Goal: Task Accomplishment & Management: Manage account settings

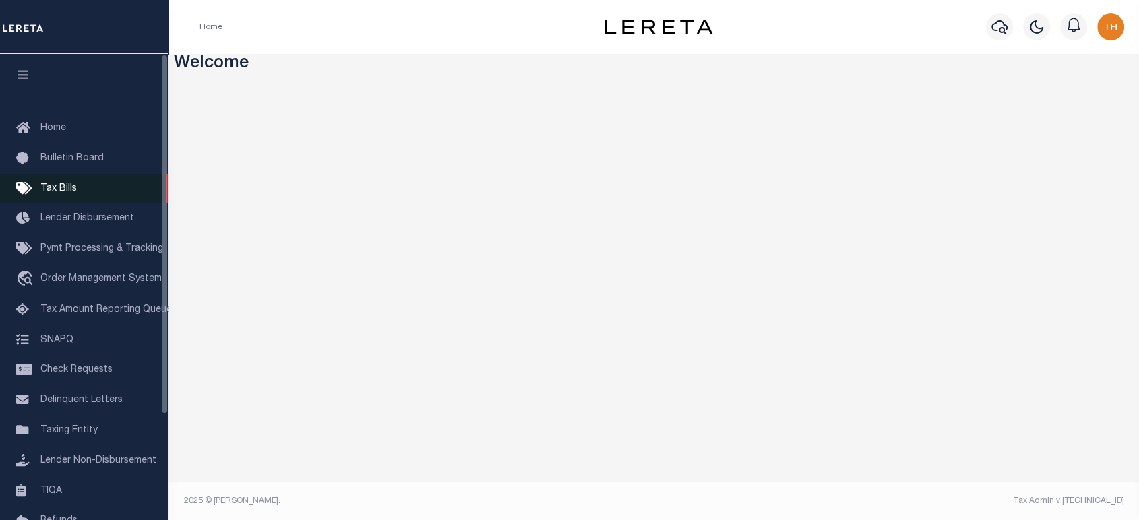
click at [61, 192] on span "Tax Bills" at bounding box center [58, 188] width 36 height 9
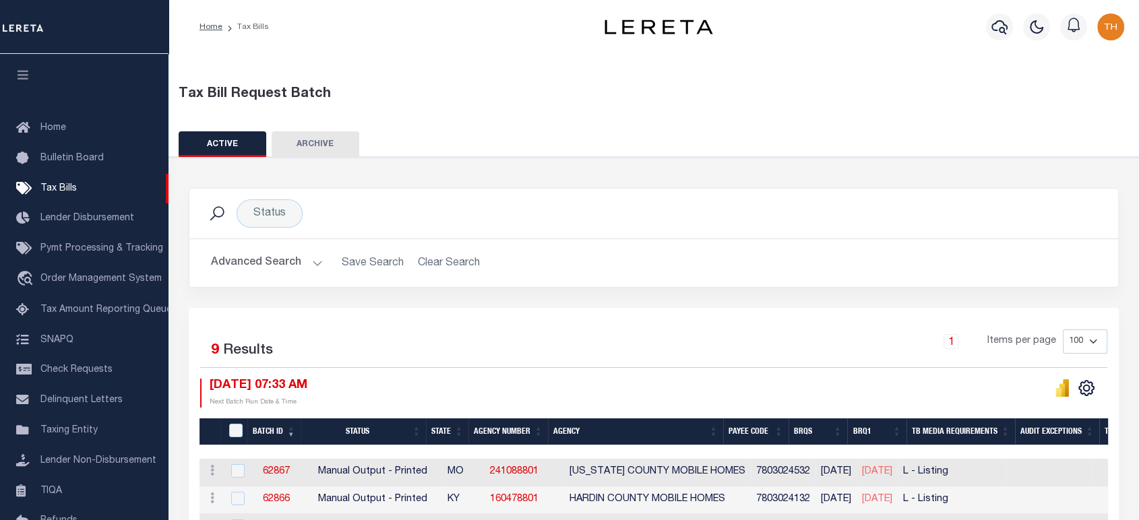
click at [281, 262] on button "Advanced Search" at bounding box center [267, 263] width 112 height 26
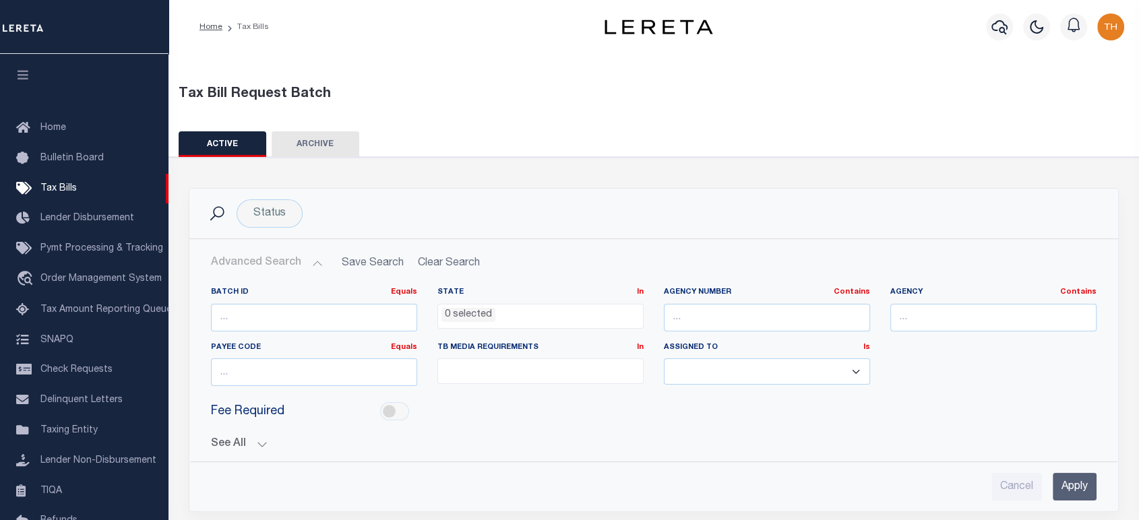
click at [267, 441] on button "See All" at bounding box center [654, 444] width 886 height 13
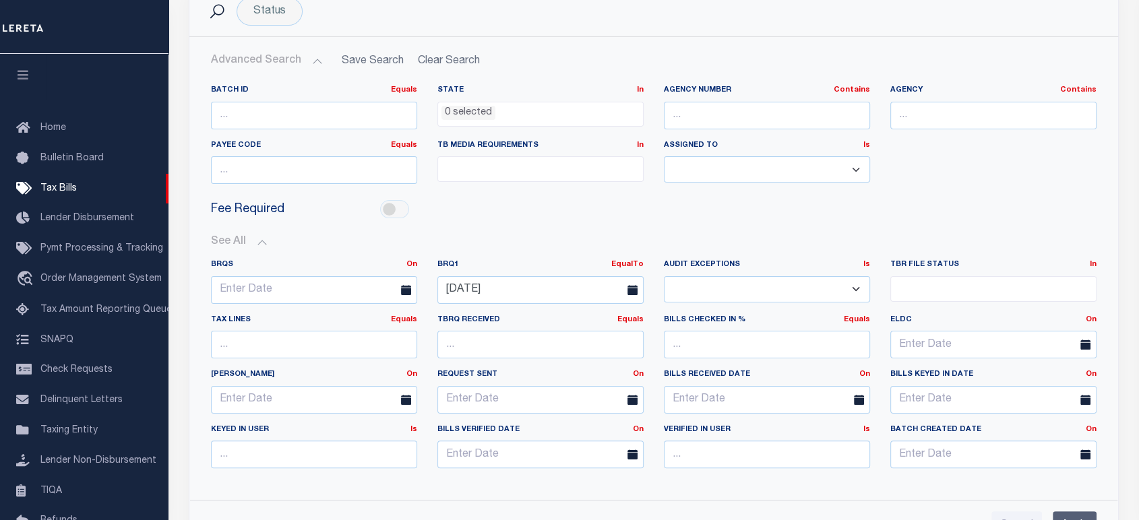
scroll to position [224, 0]
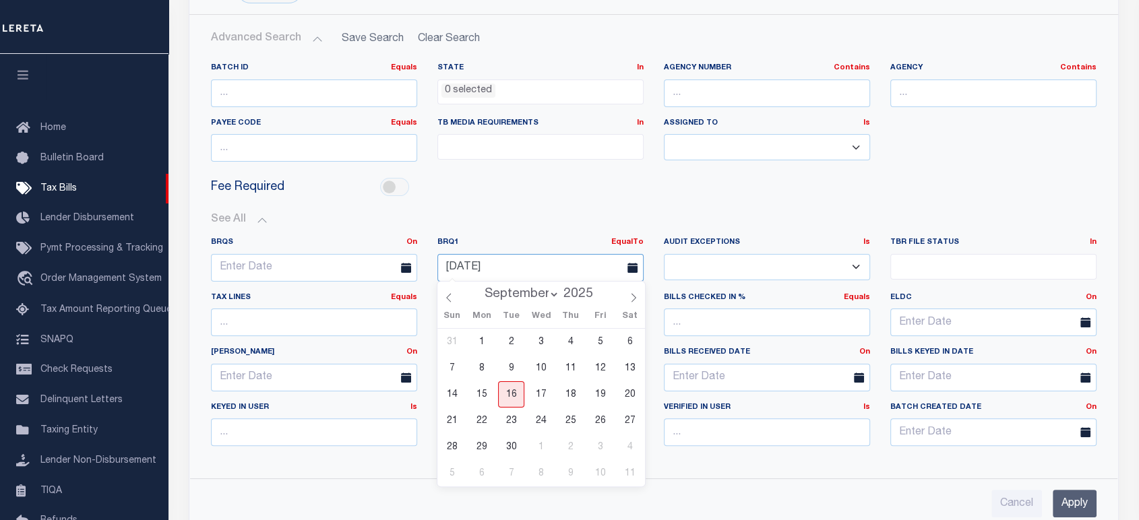
drag, startPoint x: 516, startPoint y: 270, endPoint x: 425, endPoint y: 268, distance: 91.7
click at [425, 268] on div "BRQS On On After Before Between BRQ1 EqualTo On After Before Between 09-15-2025…" at bounding box center [654, 347] width 906 height 220
click at [516, 393] on span "16" at bounding box center [511, 395] width 26 height 26
type input "[DATE]"
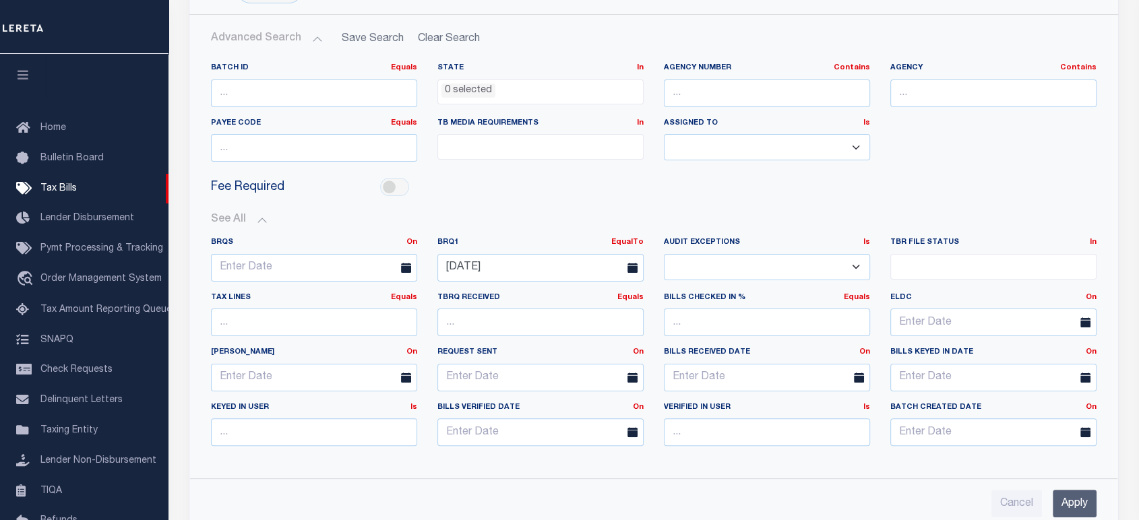
click at [1068, 508] on input "Apply" at bounding box center [1075, 504] width 44 height 28
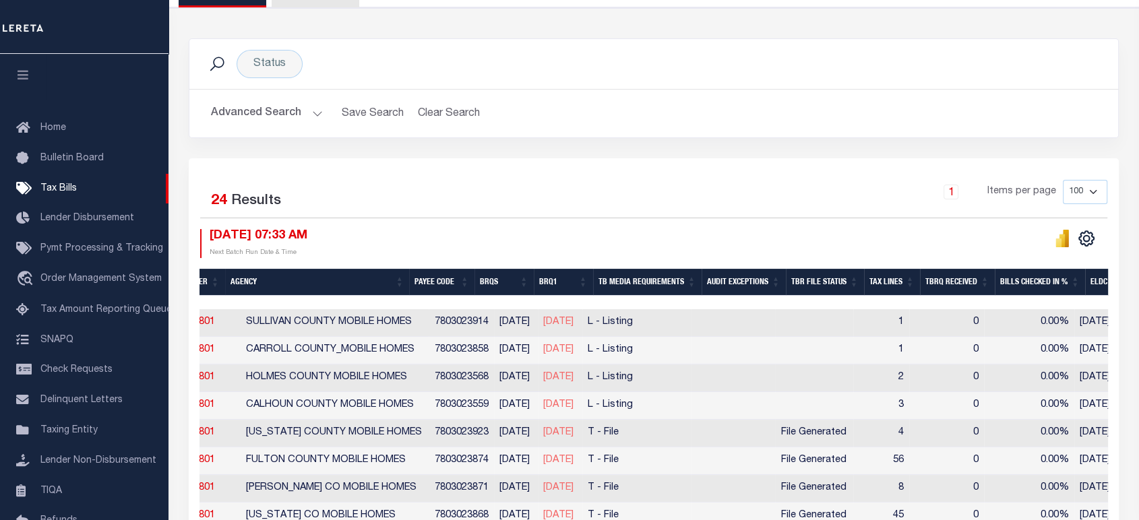
scroll to position [0, 297]
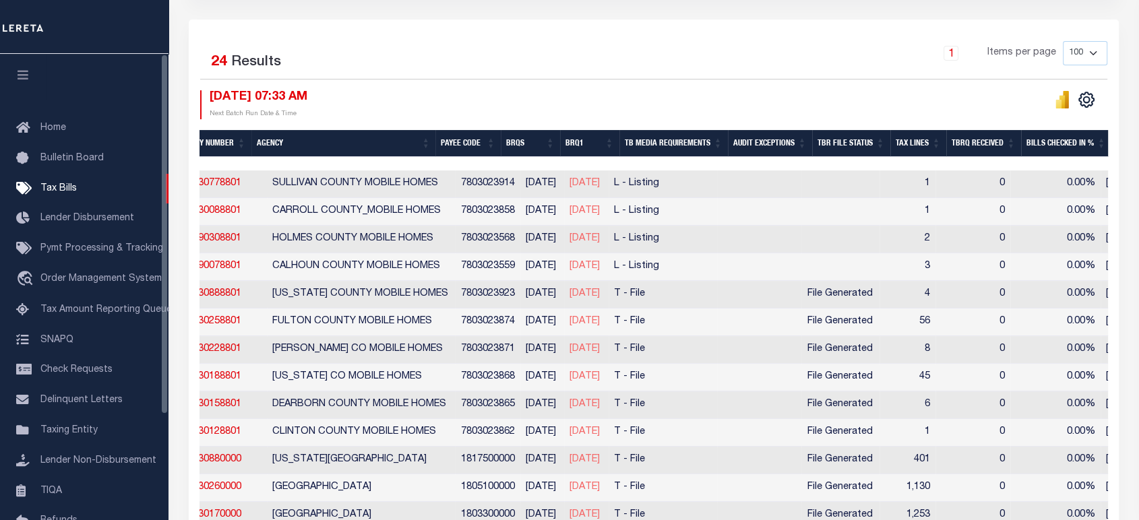
click at [26, 75] on icon "button" at bounding box center [24, 75] width 16 height 12
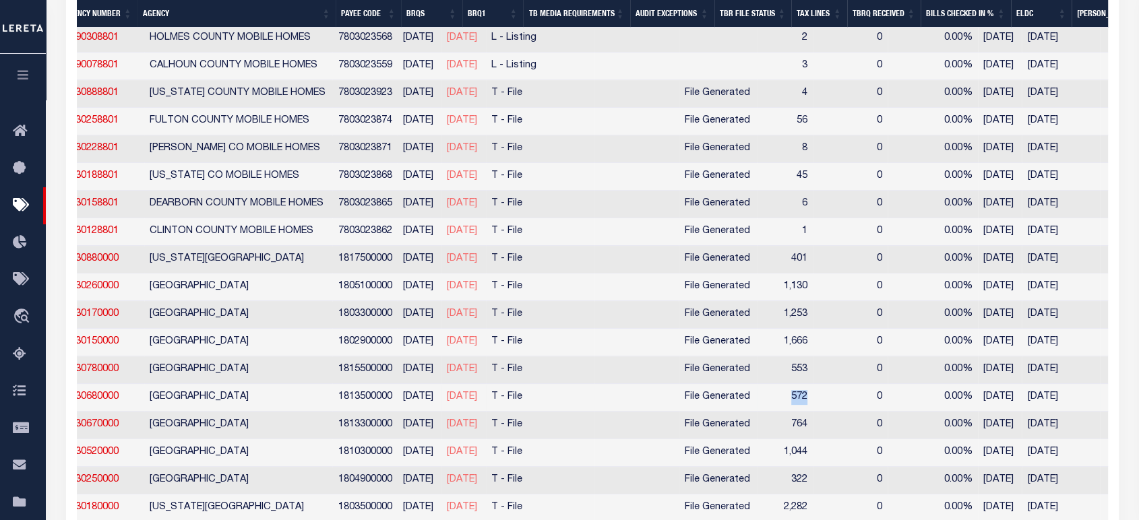
drag, startPoint x: 843, startPoint y: 396, endPoint x: 810, endPoint y: 400, distance: 33.2
click at [805, 402] on td "572" at bounding box center [785, 398] width 56 height 28
checkbox input "true"
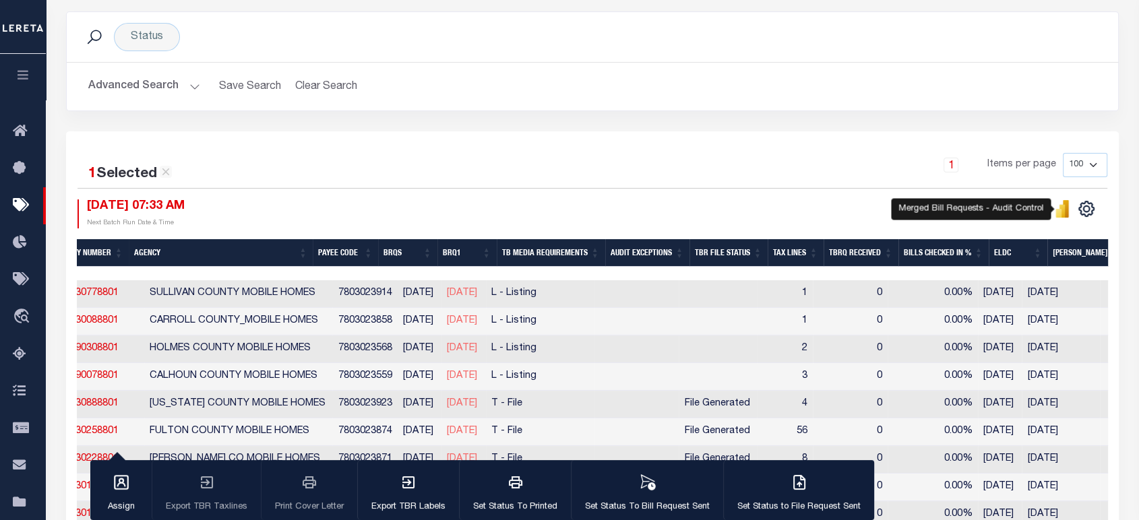
click at [1061, 210] on icon "" at bounding box center [1059, 213] width 6 height 9
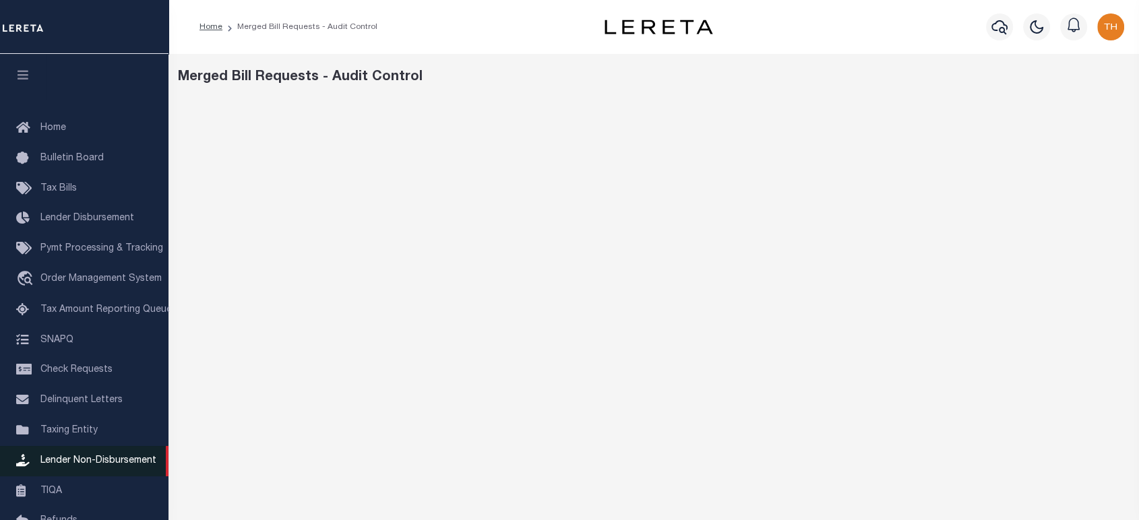
click at [105, 466] on span "Lender Non-Disbursement" at bounding box center [98, 460] width 116 height 9
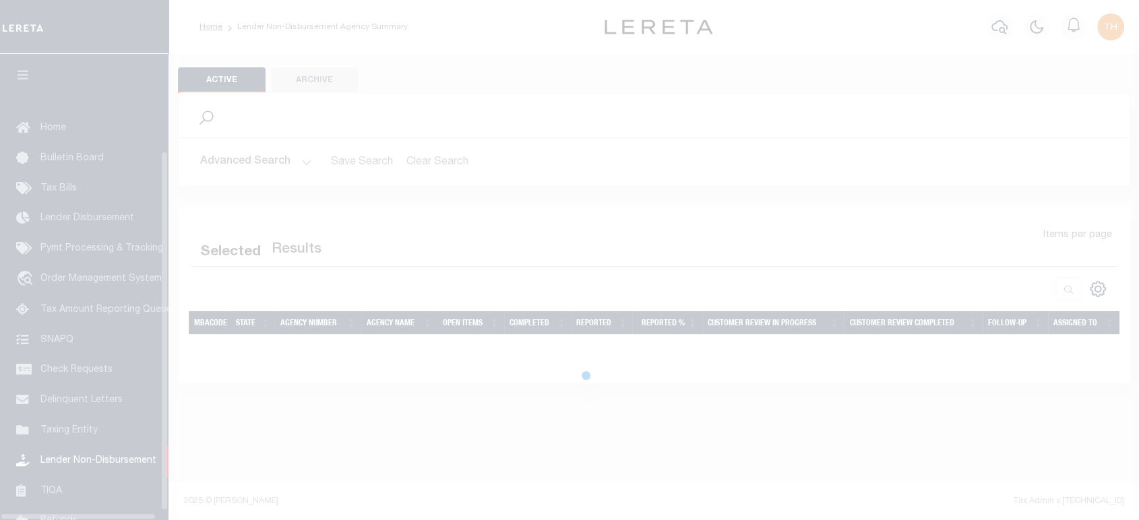
scroll to position [137, 0]
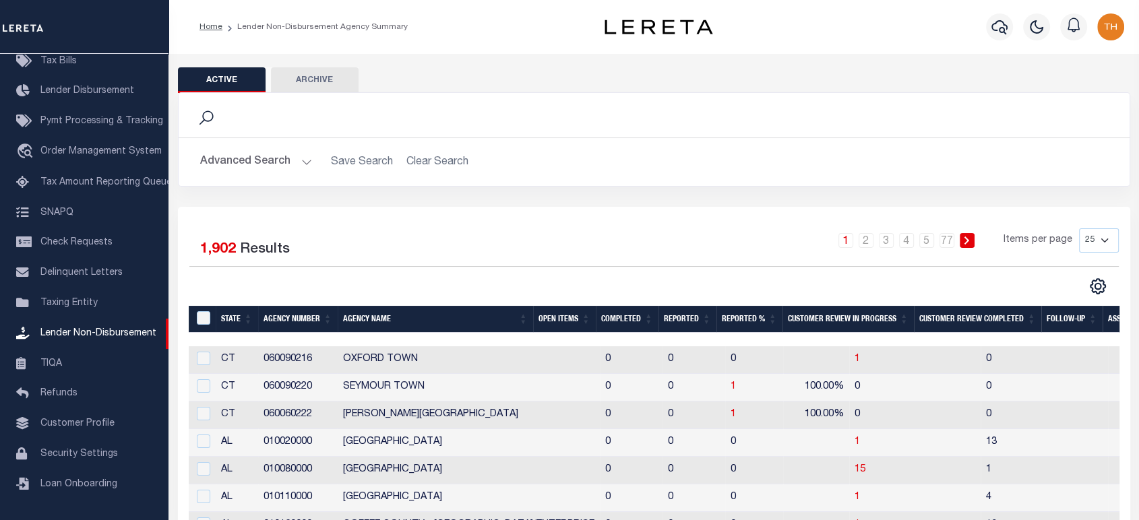
click at [550, 316] on th "Open Items" at bounding box center [564, 320] width 63 height 28
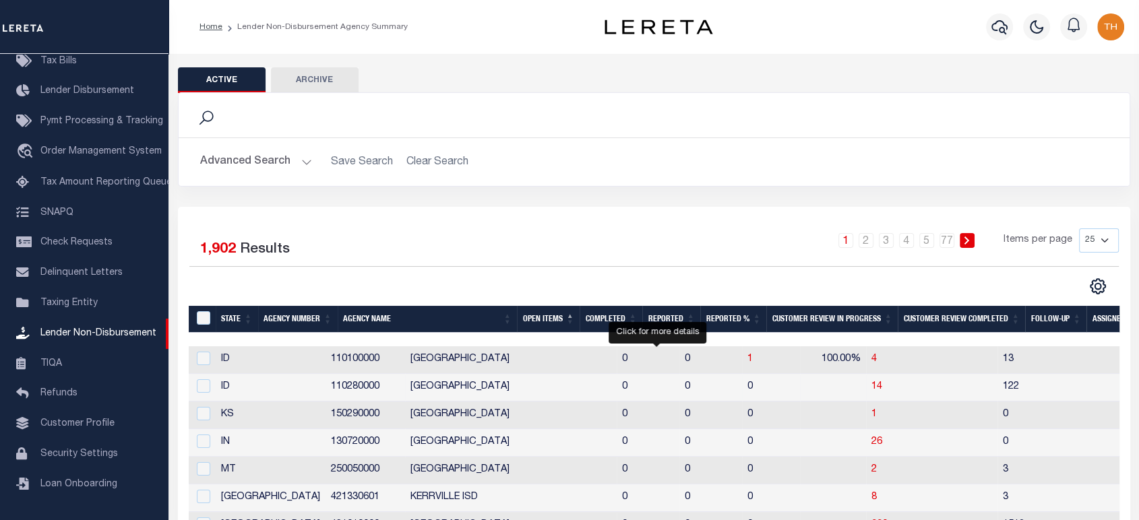
drag, startPoint x: 654, startPoint y: 362, endPoint x: 925, endPoint y: 382, distance: 271.0
click at [748, 362] on span "1" at bounding box center [750, 359] width 5 height 9
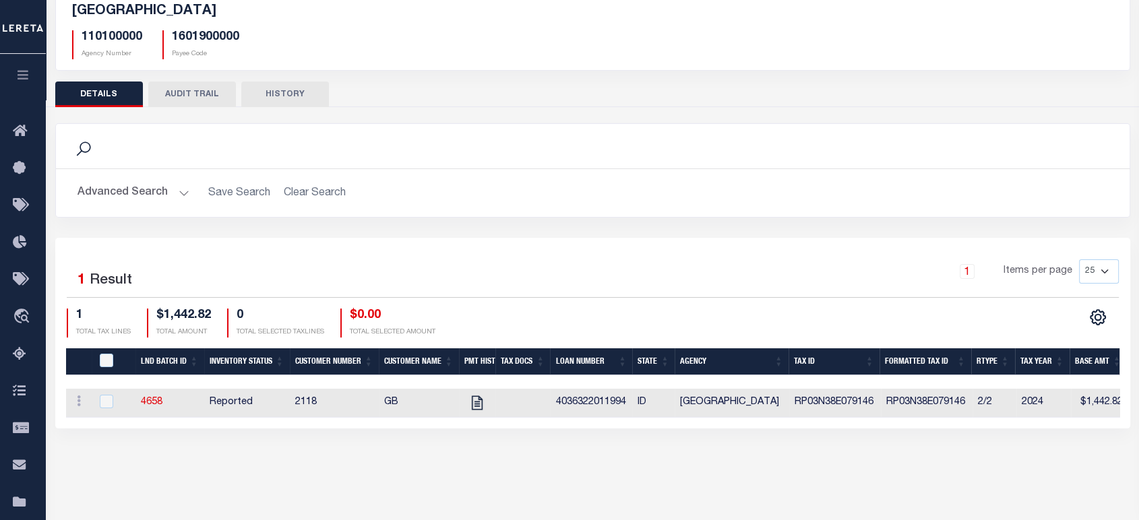
scroll to position [75, 0]
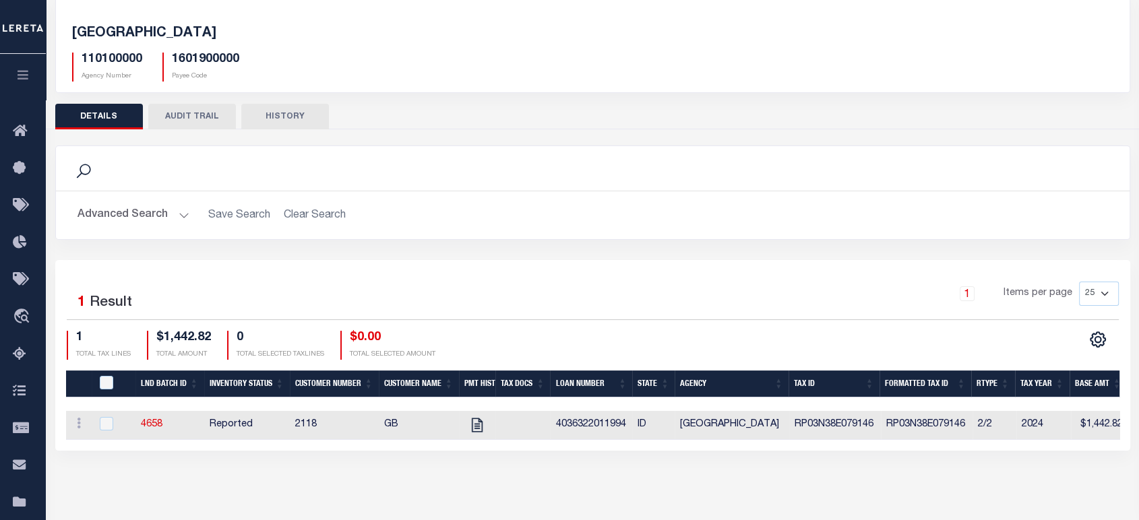
click at [213, 119] on button "AUDIT TRAIL" at bounding box center [192, 117] width 88 height 26
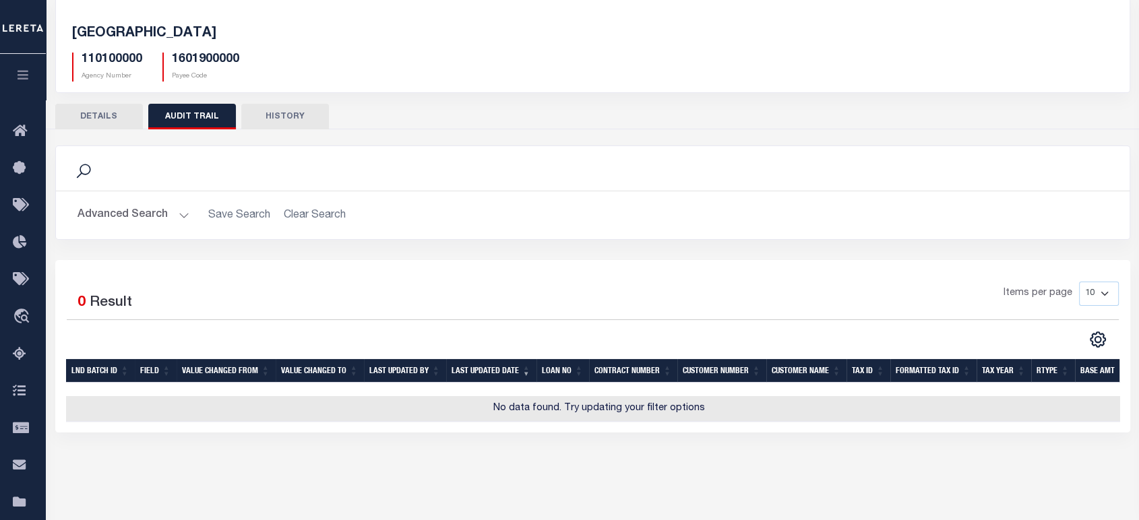
click at [106, 124] on button "DETAILS" at bounding box center [99, 117] width 88 height 26
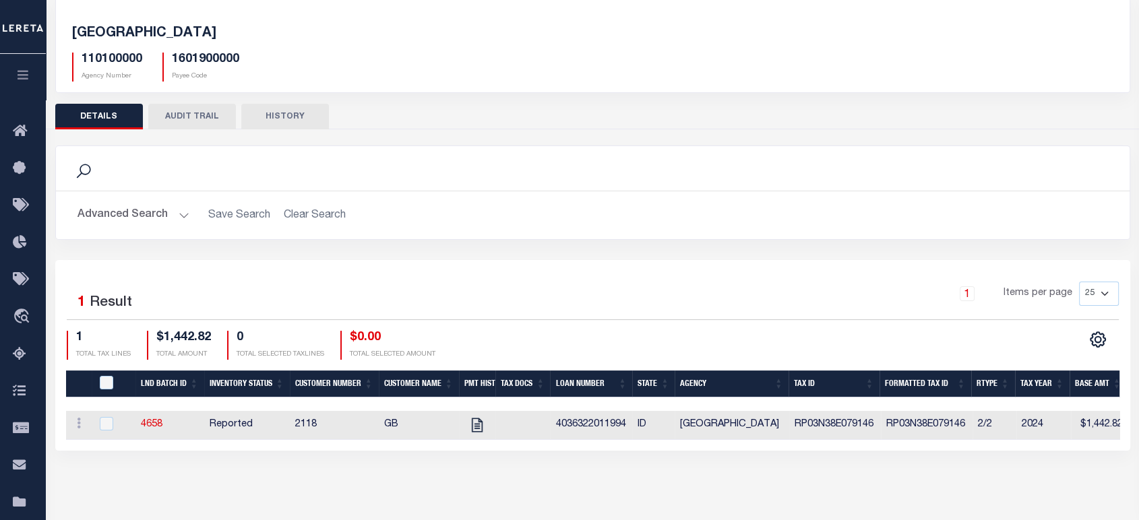
click at [178, 125] on button "AUDIT TRAIL" at bounding box center [192, 117] width 88 height 26
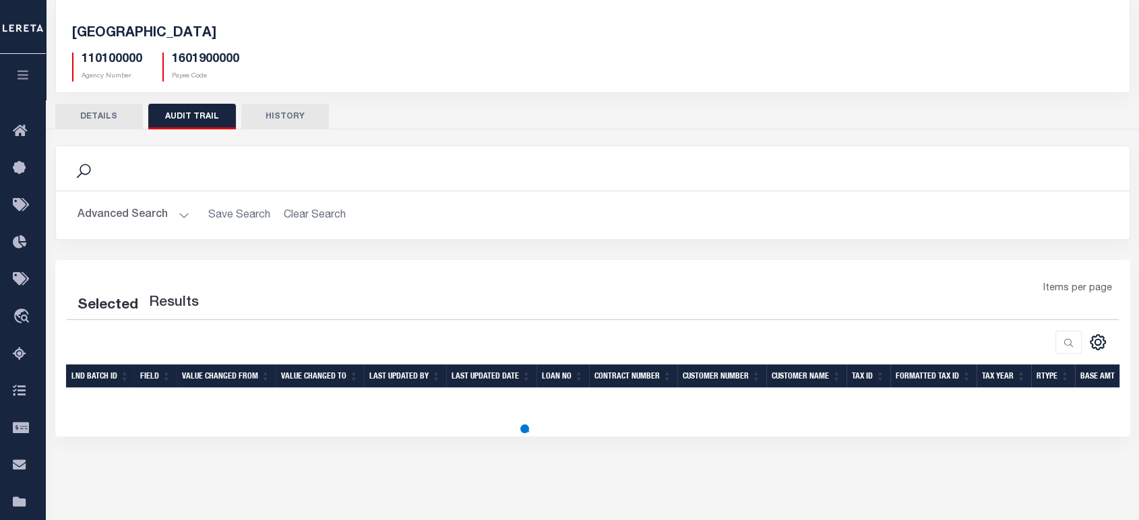
click at [287, 121] on button "HISTORY" at bounding box center [285, 117] width 88 height 26
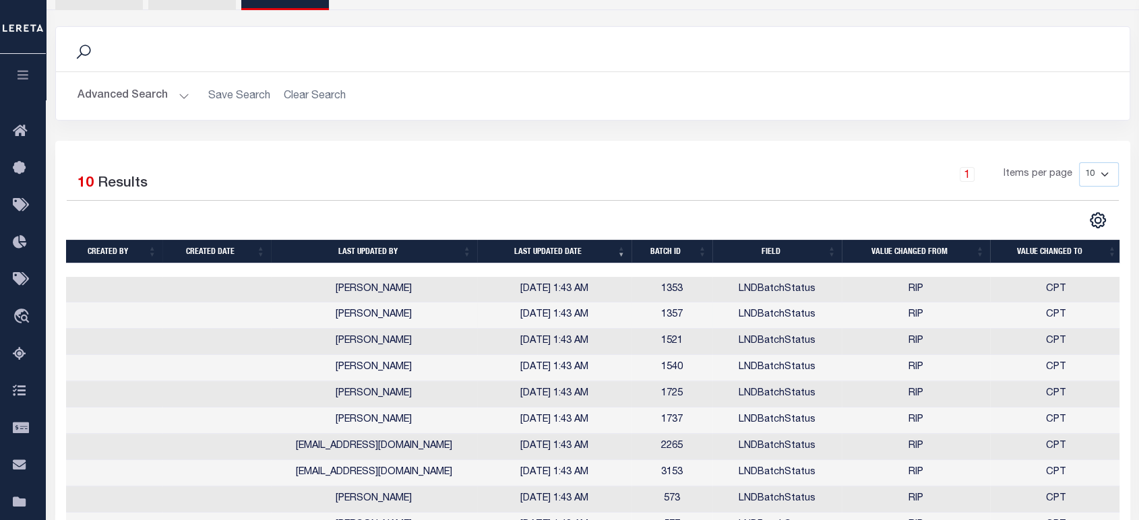
scroll to position [271, 0]
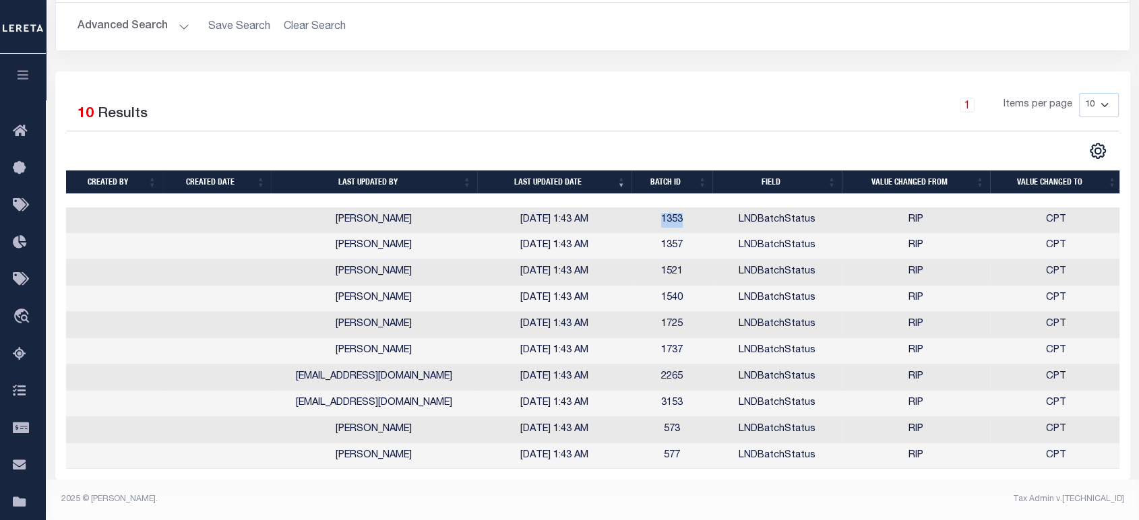
drag, startPoint x: 657, startPoint y: 216, endPoint x: 686, endPoint y: 216, distance: 29.0
click at [686, 216] on td "1353" at bounding box center [672, 221] width 81 height 26
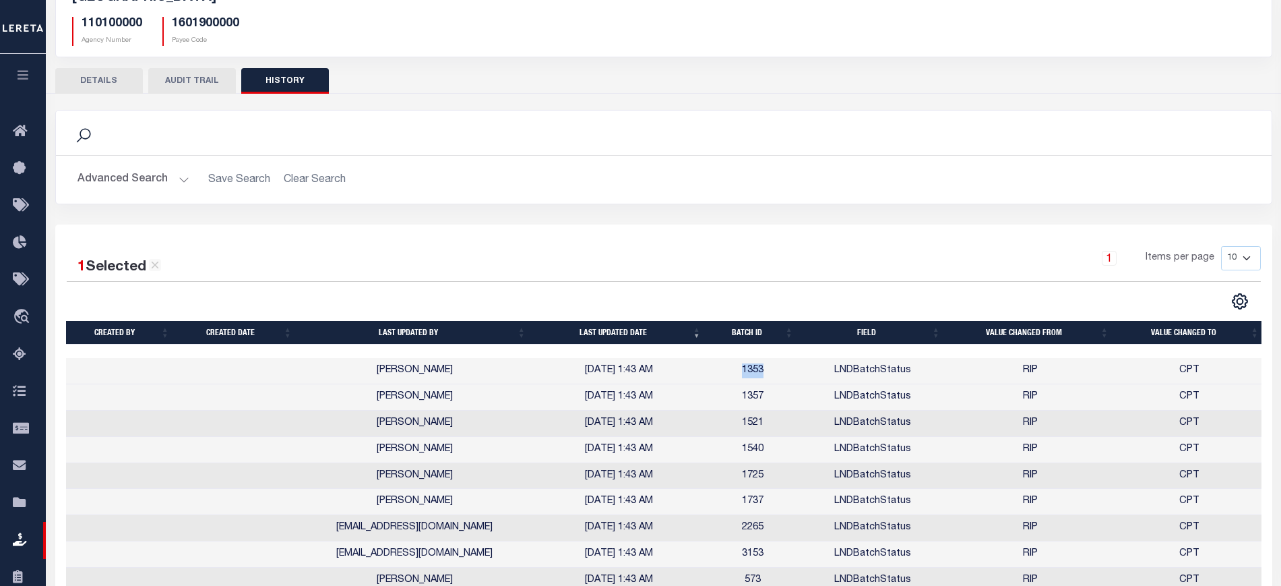
scroll to position [206, 0]
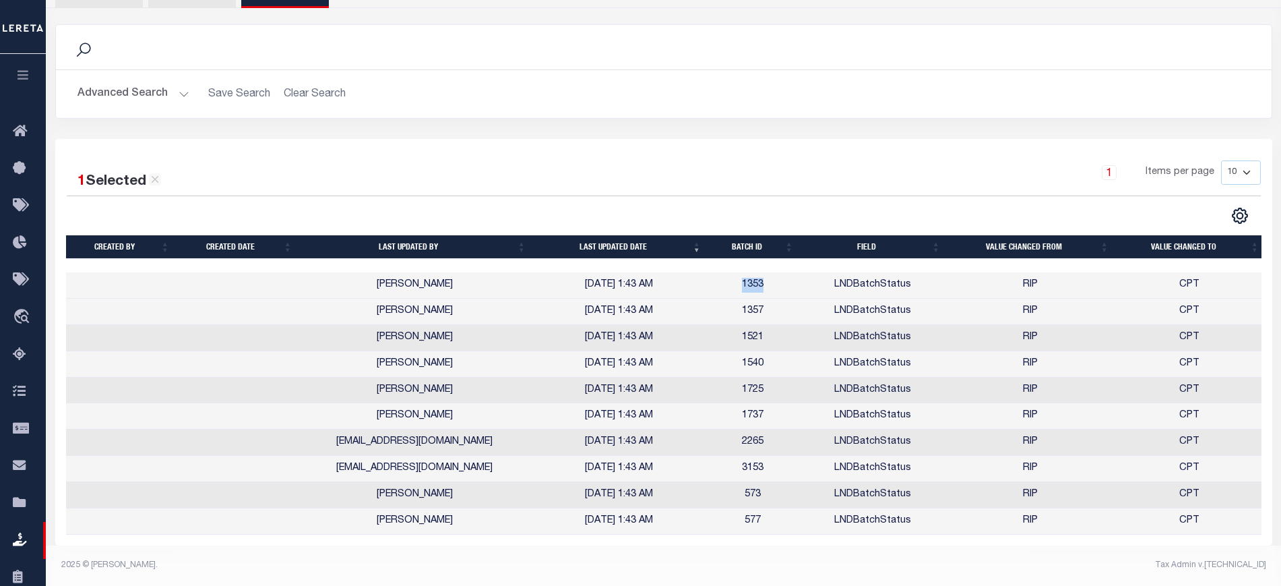
click at [644, 244] on th "Last updated date" at bounding box center [619, 247] width 175 height 24
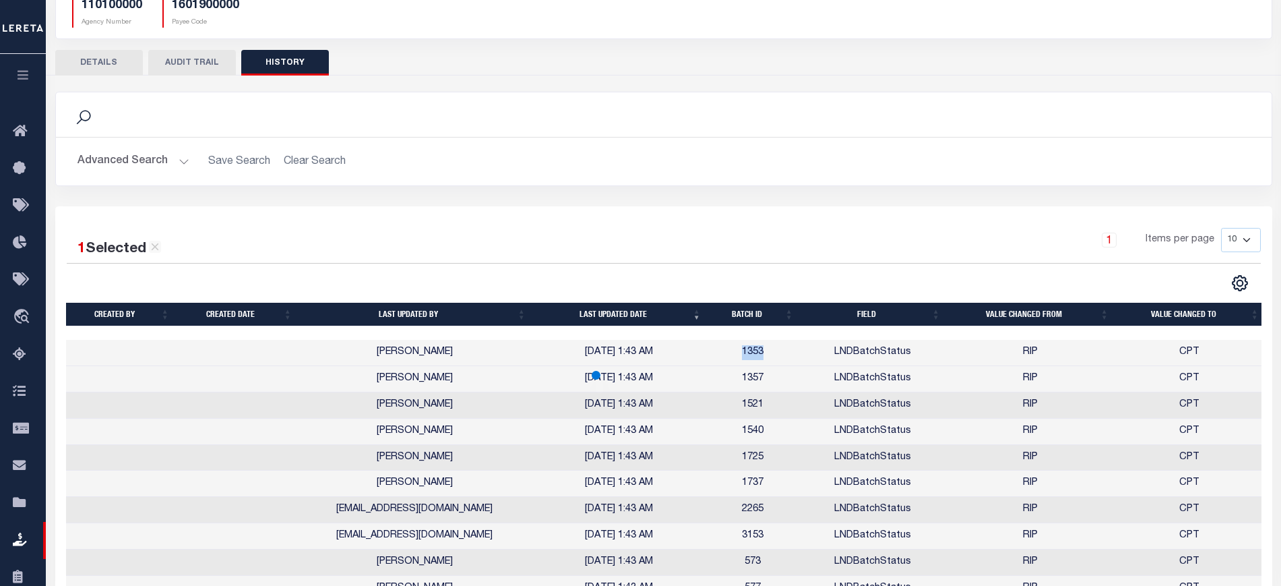
scroll to position [37, 0]
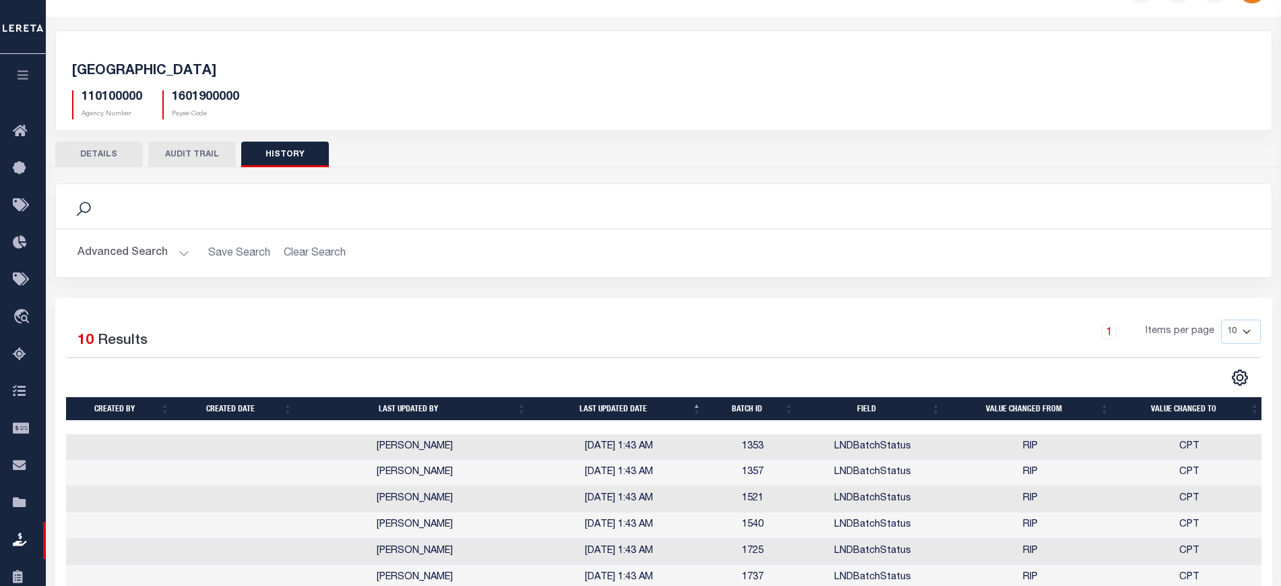
click at [178, 153] on button "AUDIT TRAIL" at bounding box center [192, 155] width 88 height 26
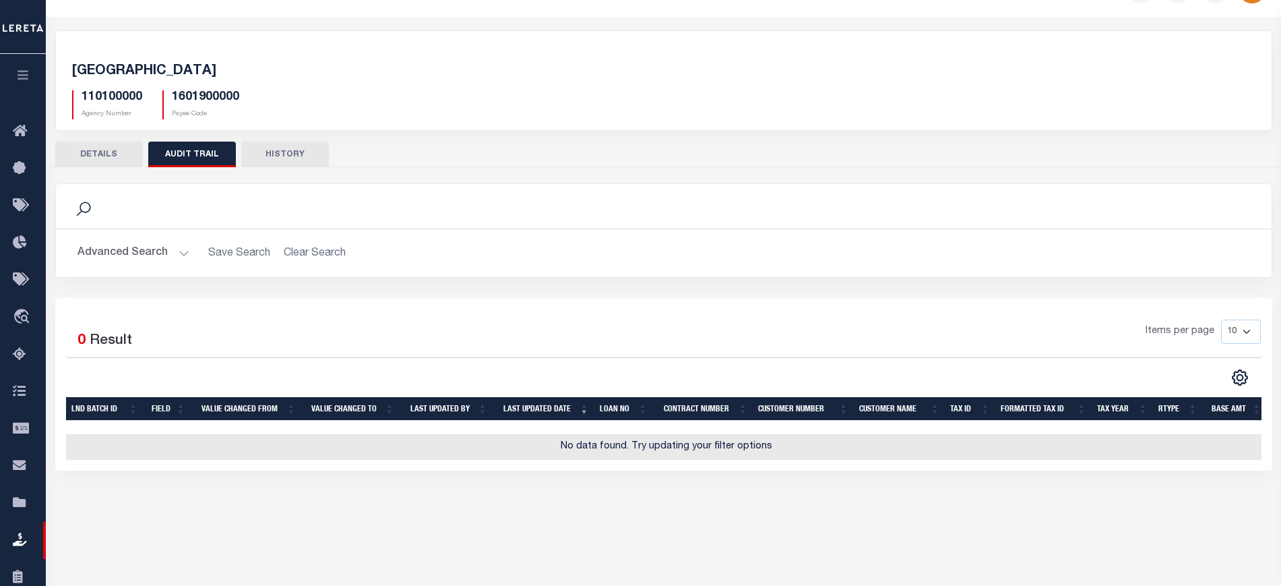
click at [138, 261] on button "Advanced Search" at bounding box center [134, 253] width 112 height 26
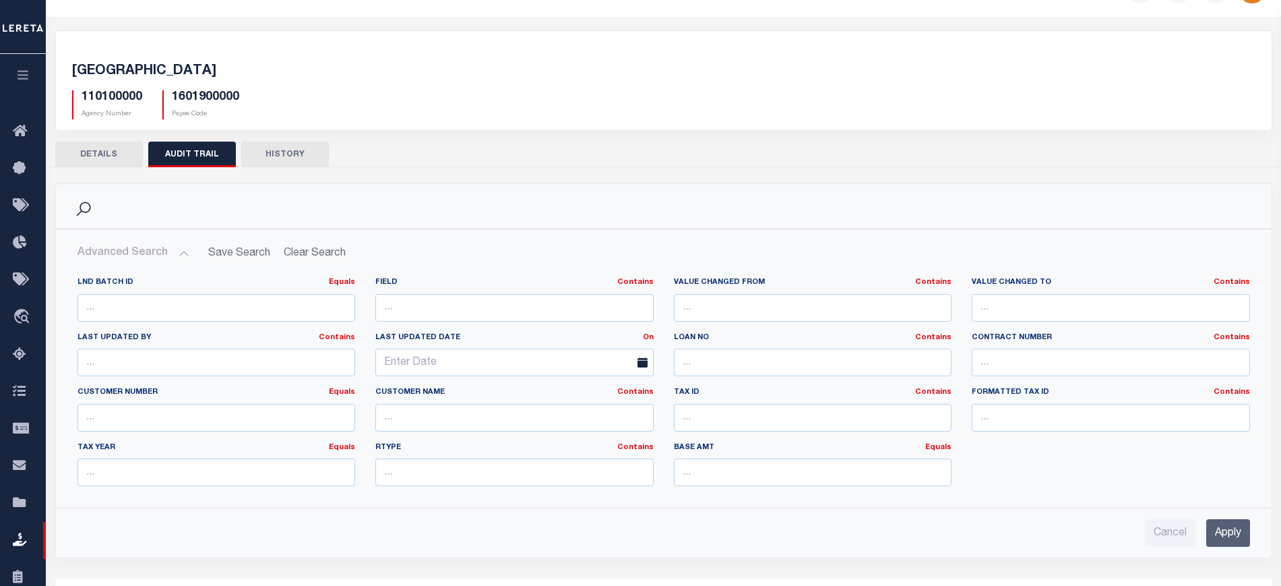
click at [276, 154] on button "HISTORY" at bounding box center [285, 155] width 88 height 26
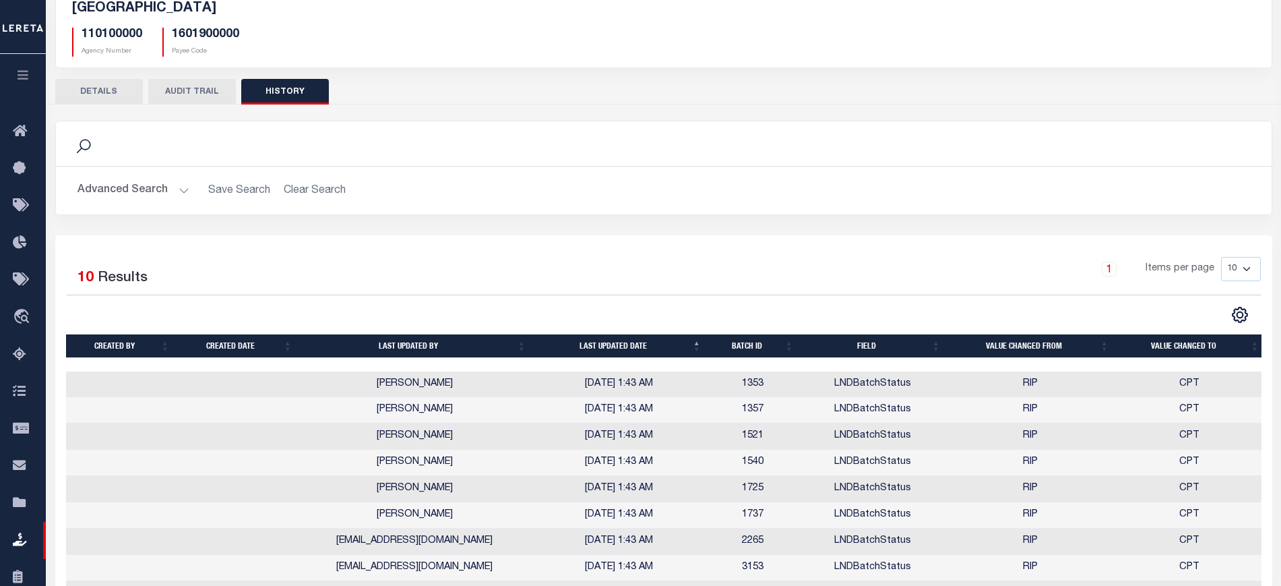
scroll to position [0, 0]
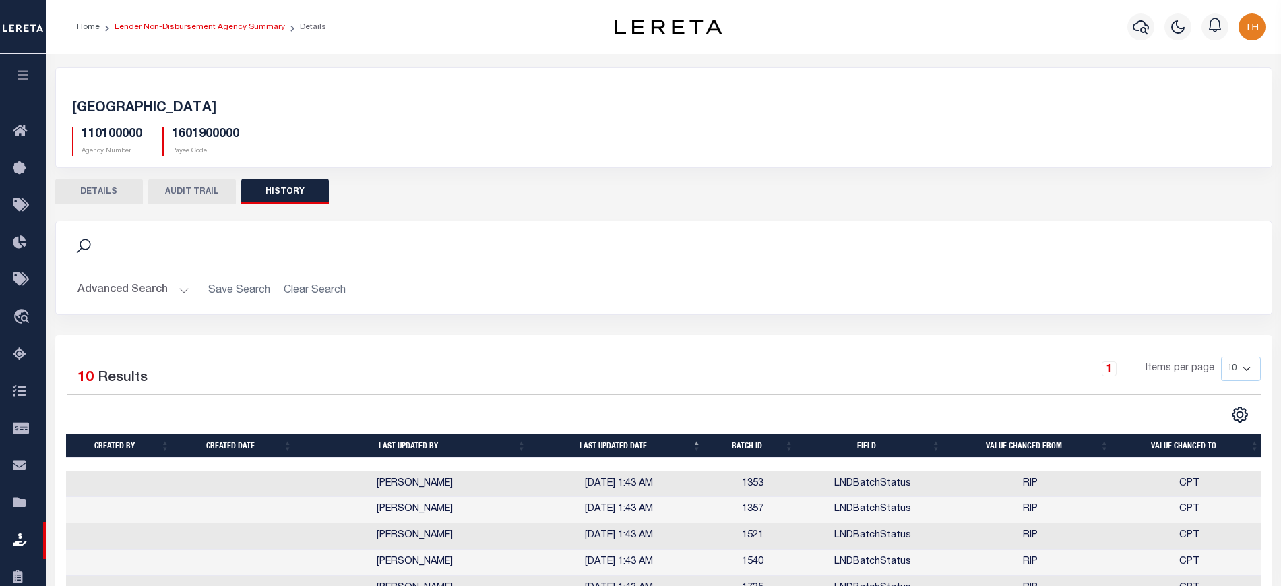
click at [231, 22] on li "Lender Non-Disbursement Agency Summary" at bounding box center [192, 27] width 185 height 12
click at [239, 28] on link "Lender Non-Disbursement Agency Summary" at bounding box center [200, 27] width 171 height 8
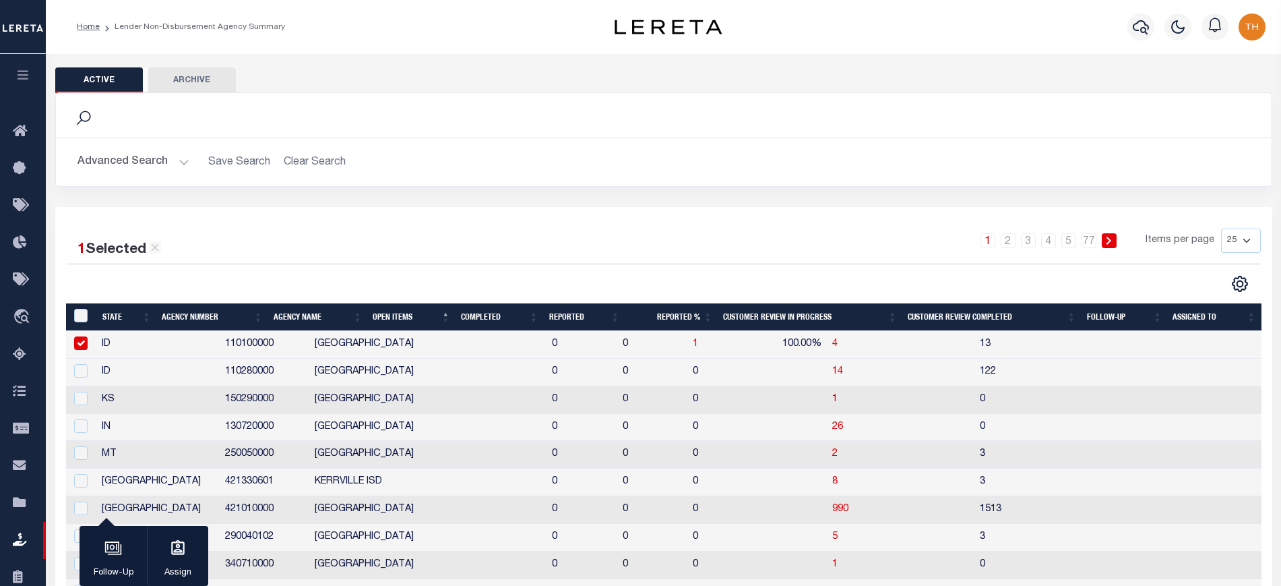
click at [80, 344] on input "checkbox" at bounding box center [80, 342] width 13 height 13
checkbox input "false"
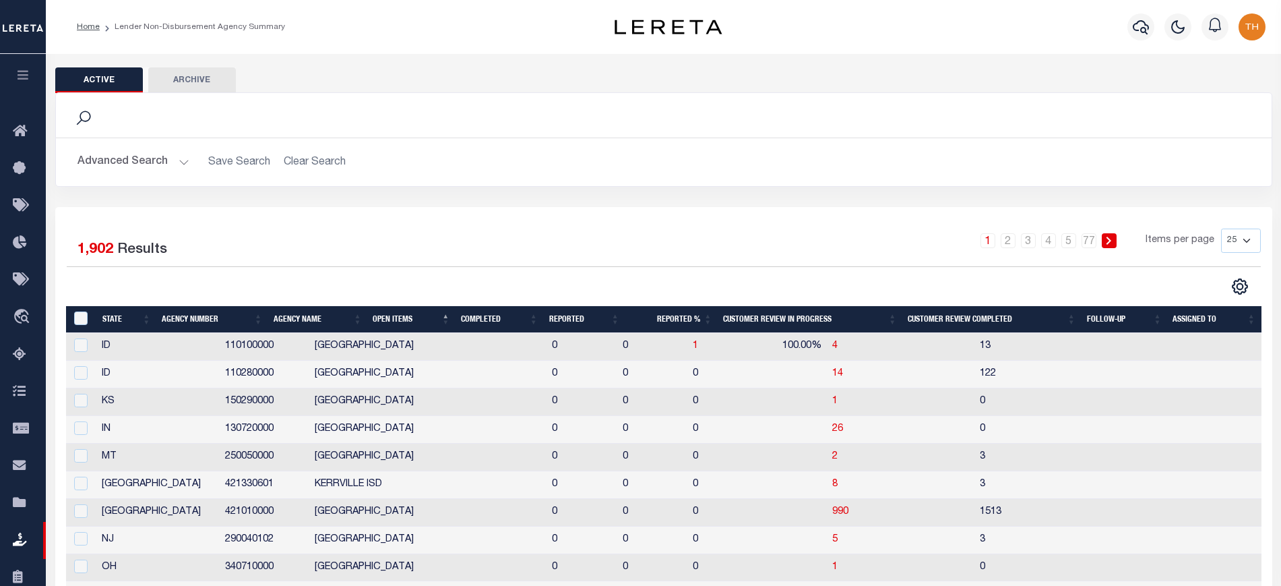
click at [501, 318] on th "Completed" at bounding box center [500, 320] width 88 height 28
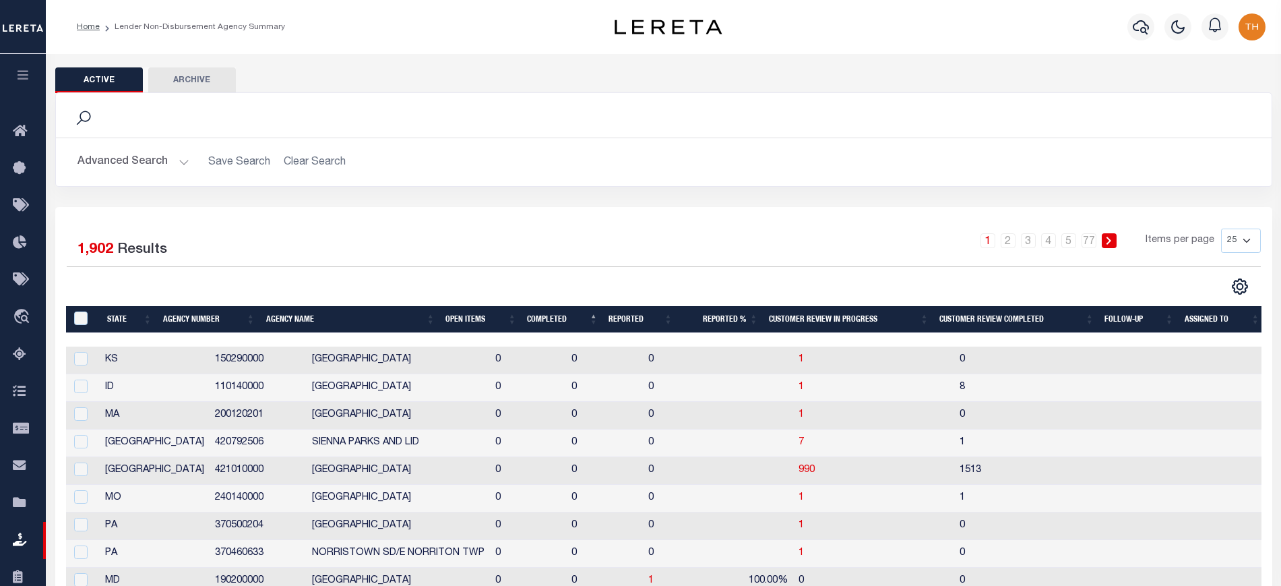
click at [546, 325] on th "Completed" at bounding box center [563, 320] width 82 height 28
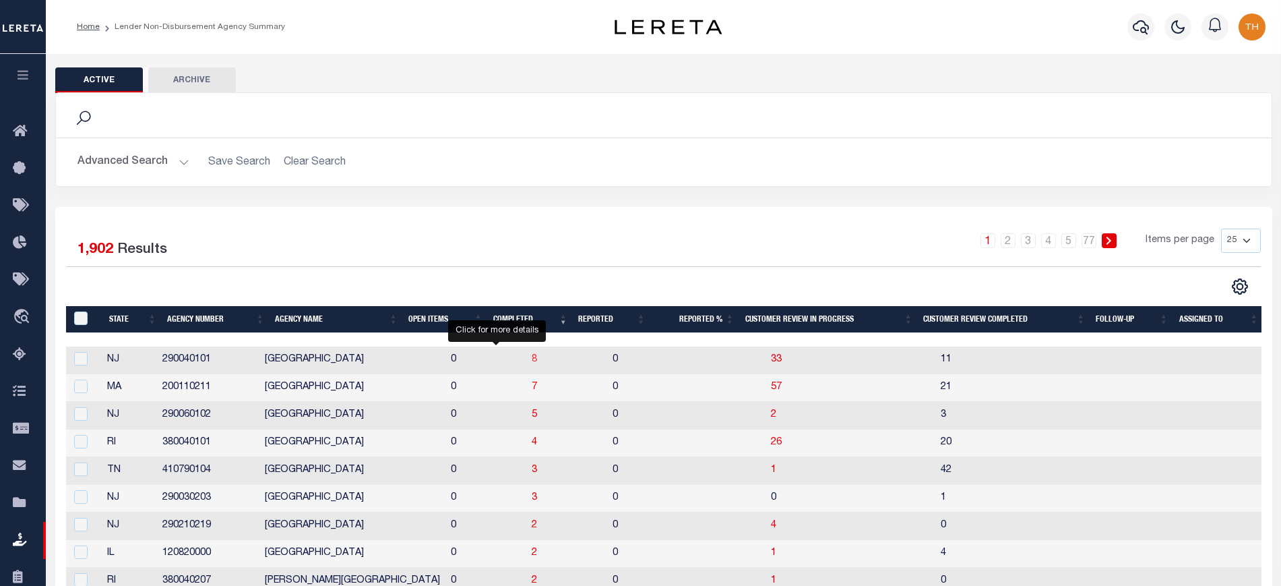
click at [532, 364] on span "8" at bounding box center [534, 359] width 5 height 9
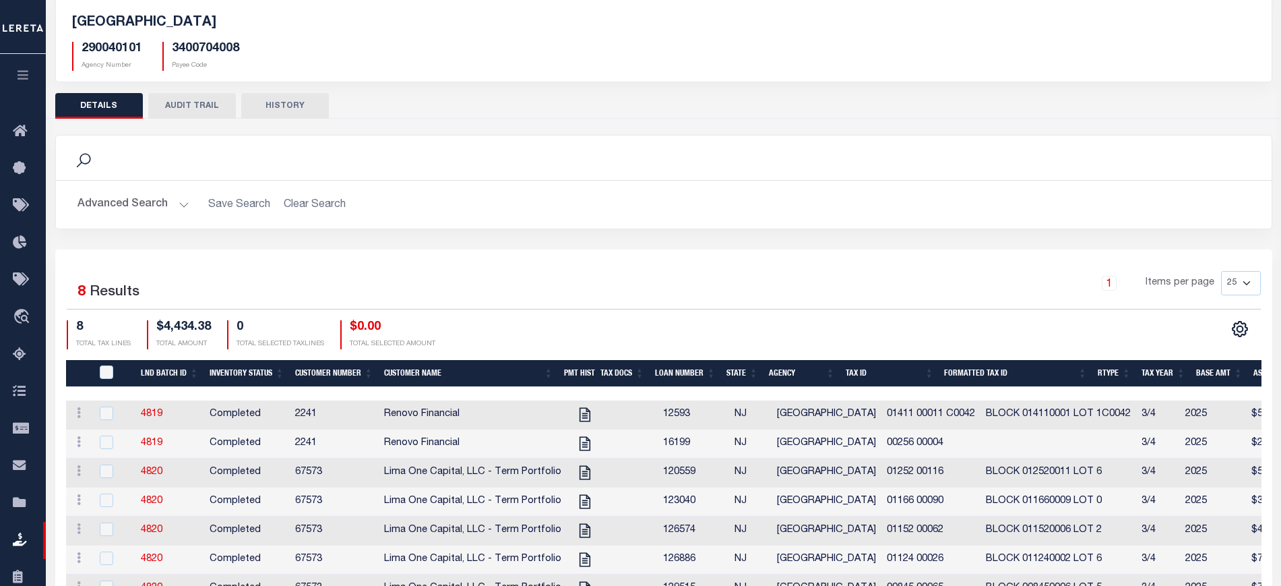
scroll to position [84, 0]
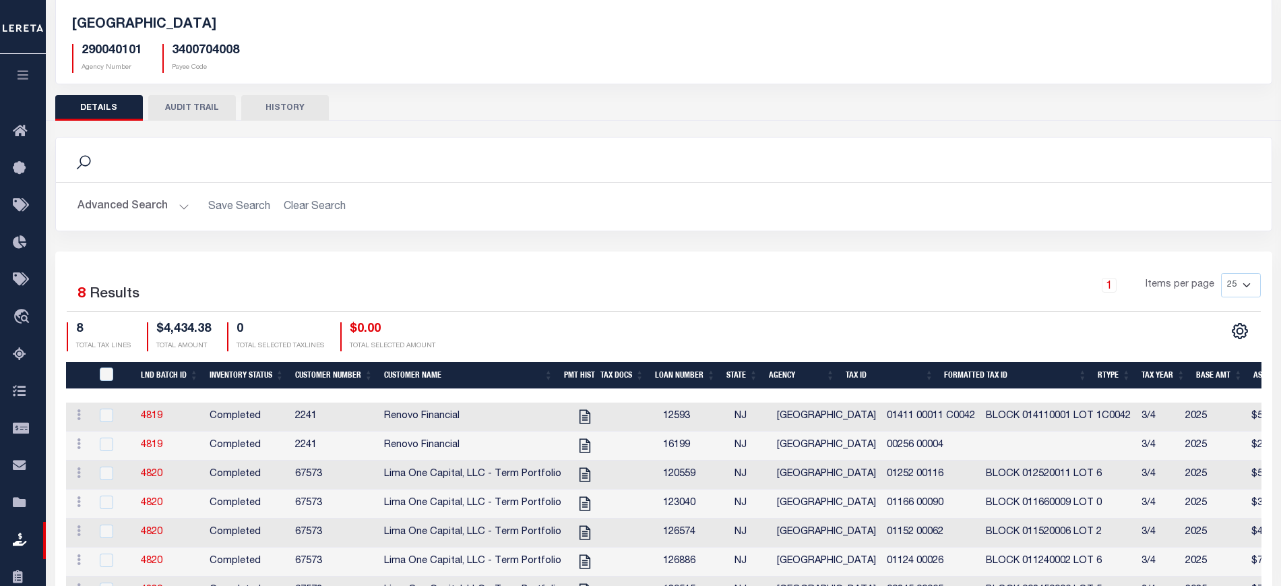
click at [204, 118] on button "AUDIT TRAIL" at bounding box center [192, 108] width 88 height 26
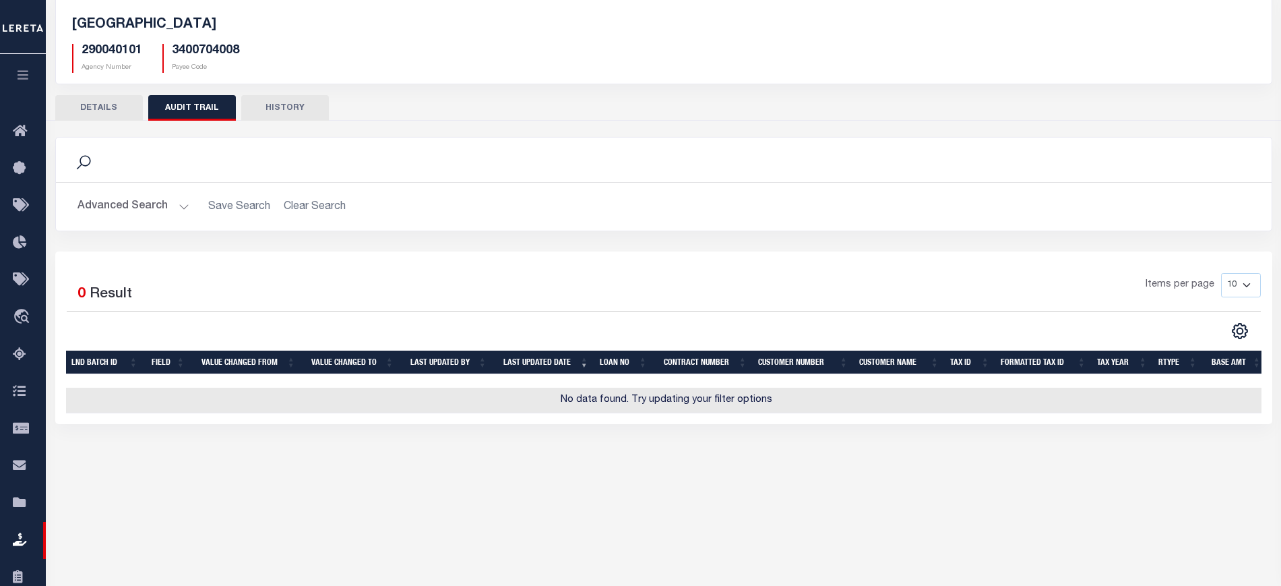
click at [288, 104] on button "HISTORY" at bounding box center [285, 108] width 88 height 26
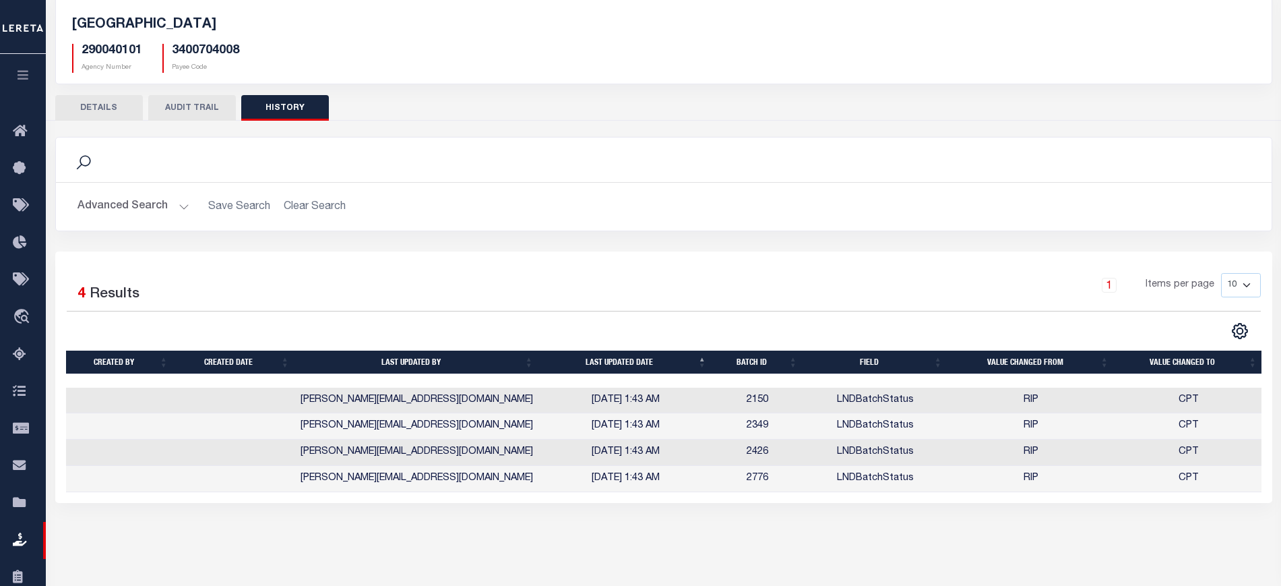
click at [191, 106] on button "AUDIT TRAIL" at bounding box center [192, 108] width 88 height 26
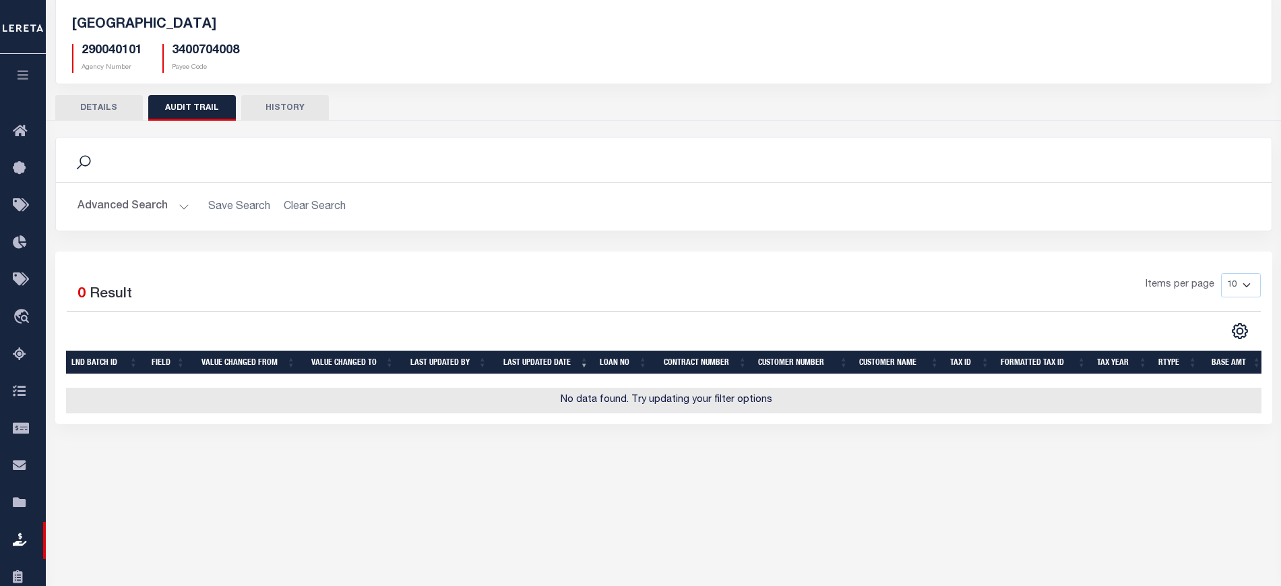
click at [298, 108] on button "HISTORY" at bounding box center [285, 108] width 88 height 26
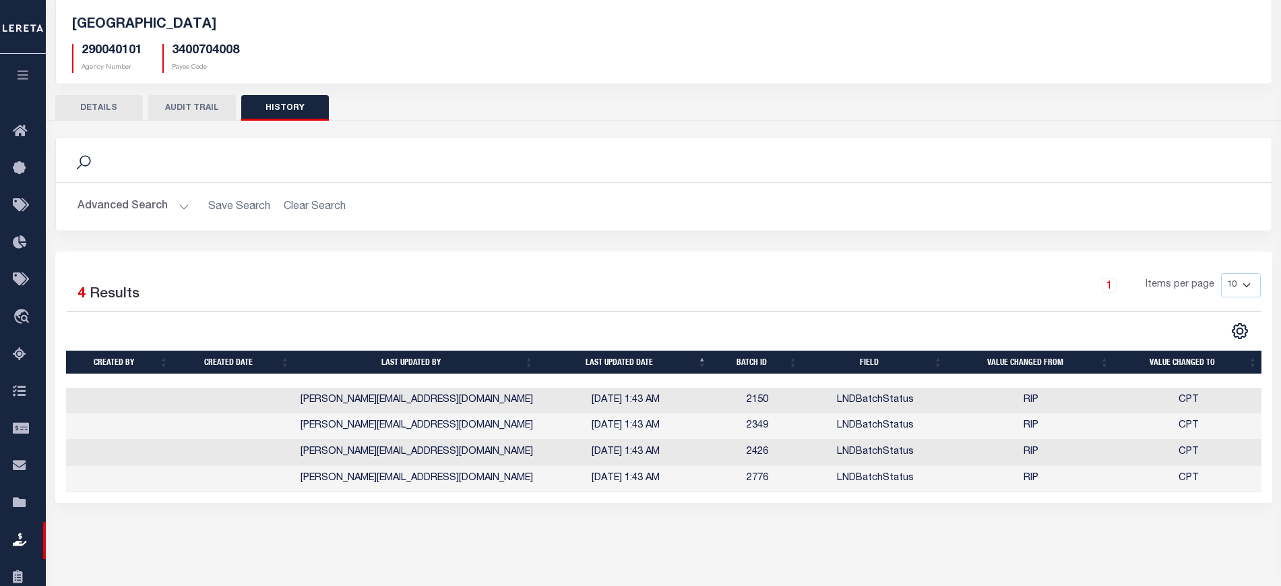
click at [1138, 284] on select "10 25 50 100" at bounding box center [1241, 285] width 40 height 24
select select "100"
click at [1138, 273] on select "10 25 50 100" at bounding box center [1241, 285] width 40 height 24
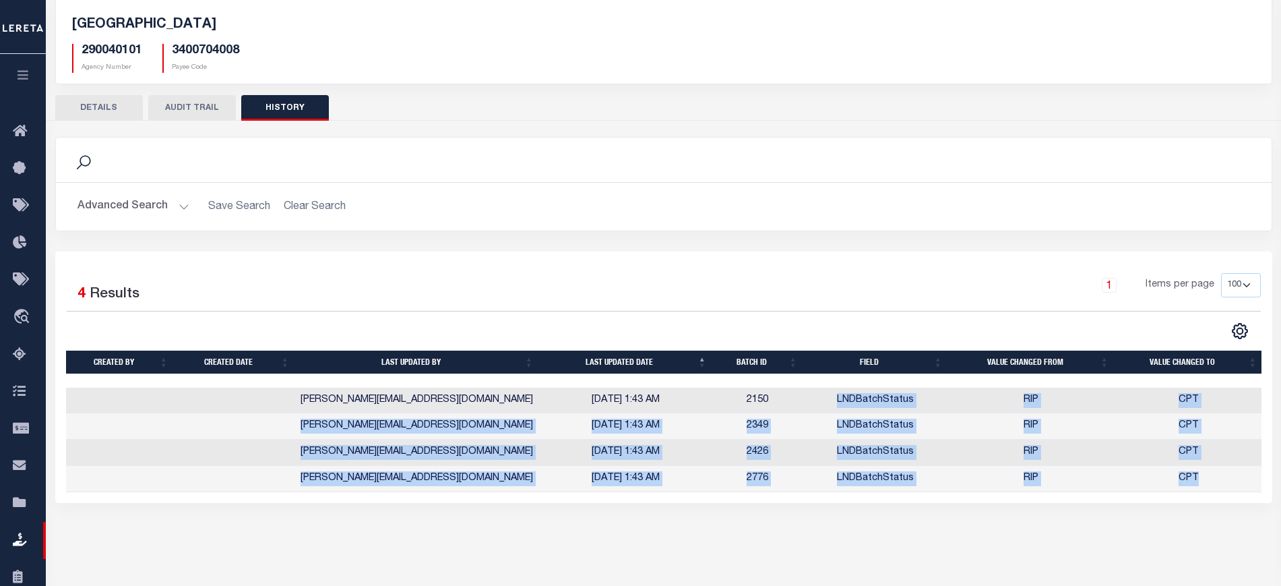
drag, startPoint x: 825, startPoint y: 404, endPoint x: 1217, endPoint y: 487, distance: 400.3
click at [1138, 487] on tbody "steffany@renovofinancial.com 06/06/2025 1:43 AM 2150 LNDBatchStatus RIP CPT ste…" at bounding box center [664, 440] width 1197 height 105
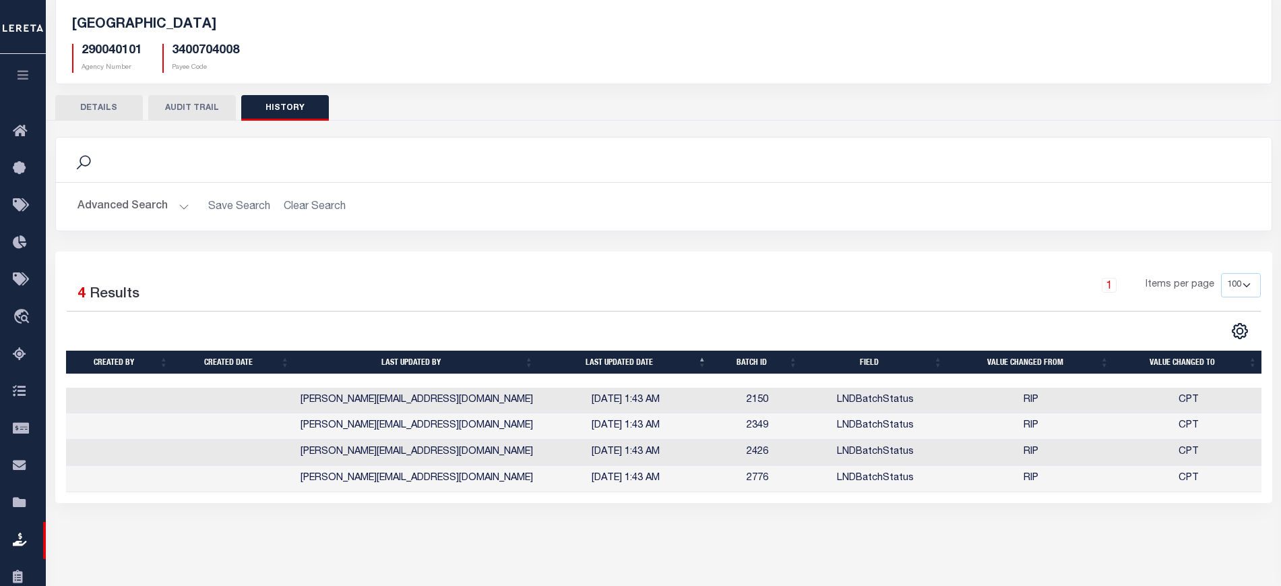
click at [1089, 516] on div "CAMDEN CITY 290040101 Agency Number 3400704008 Payee Code Search Is 8" at bounding box center [664, 256] width 1236 height 573
drag, startPoint x: 1110, startPoint y: 400, endPoint x: 1014, endPoint y: 401, distance: 95.7
click at [1014, 401] on tr "steffany@renovofinancial.com 06/06/2025 1:43 AM 2150 LNDBatchStatus RIP CPT" at bounding box center [664, 401] width 1197 height 26
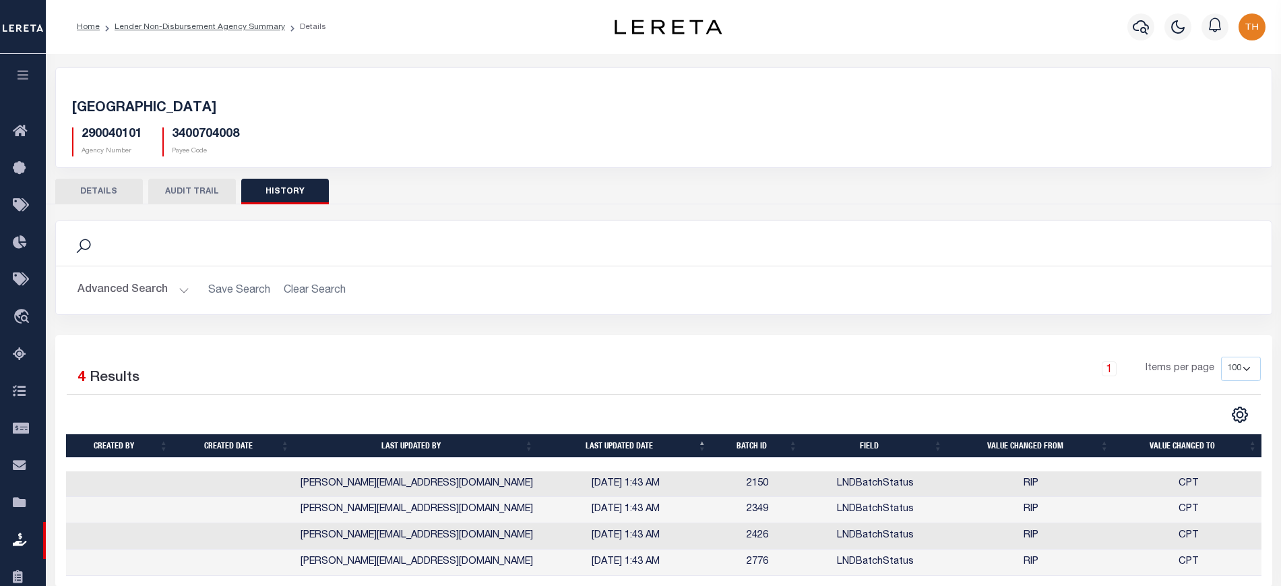
click at [212, 205] on div "Search Advanced Search Save Search Clear Search 8" at bounding box center [663, 212] width 1217 height 16
click at [204, 193] on button "AUDIT TRAIL" at bounding box center [192, 192] width 88 height 26
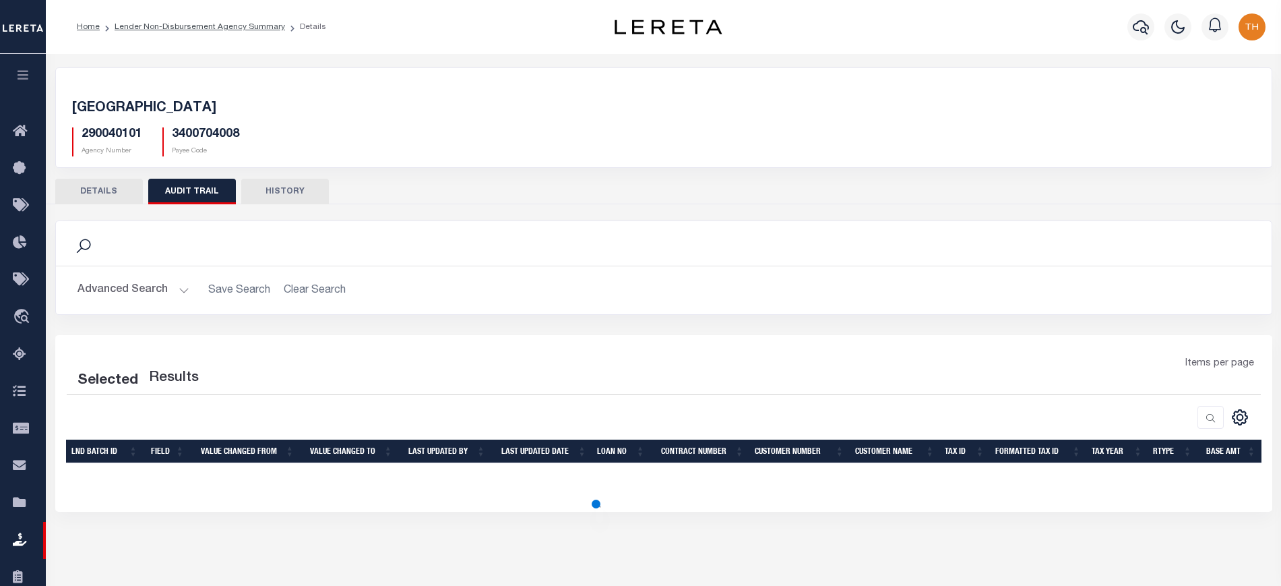
click at [187, 293] on button "Advanced Search" at bounding box center [134, 290] width 112 height 26
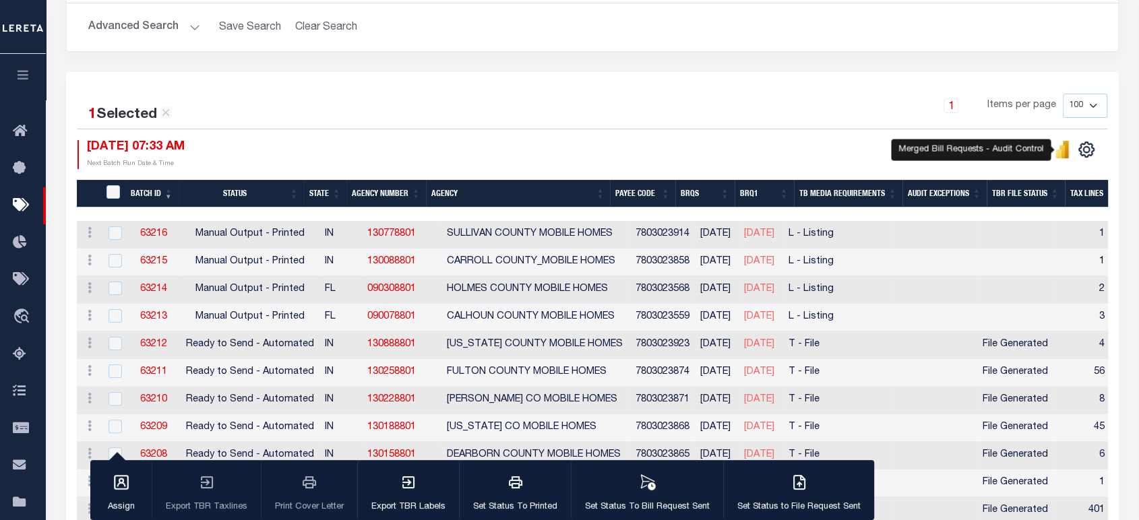
scroll to position [326, 0]
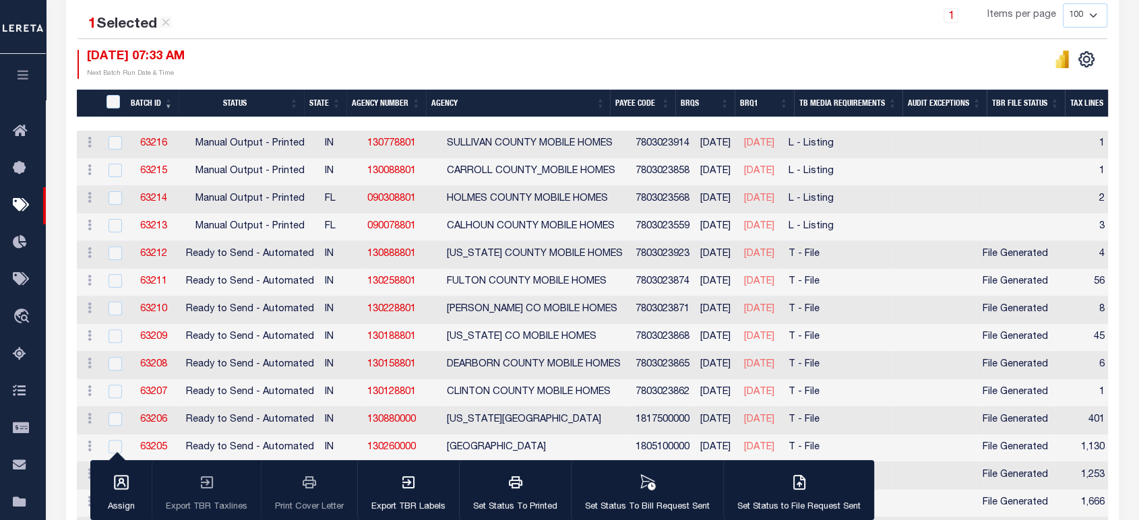
click at [564, 119] on div at bounding box center [1122, 123] width 2090 height 13
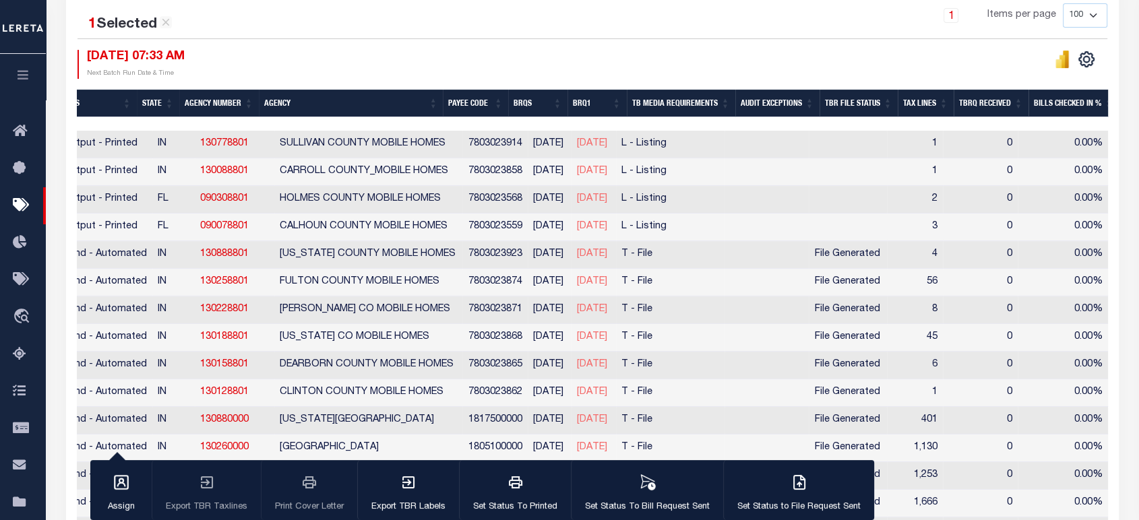
scroll to position [0, 0]
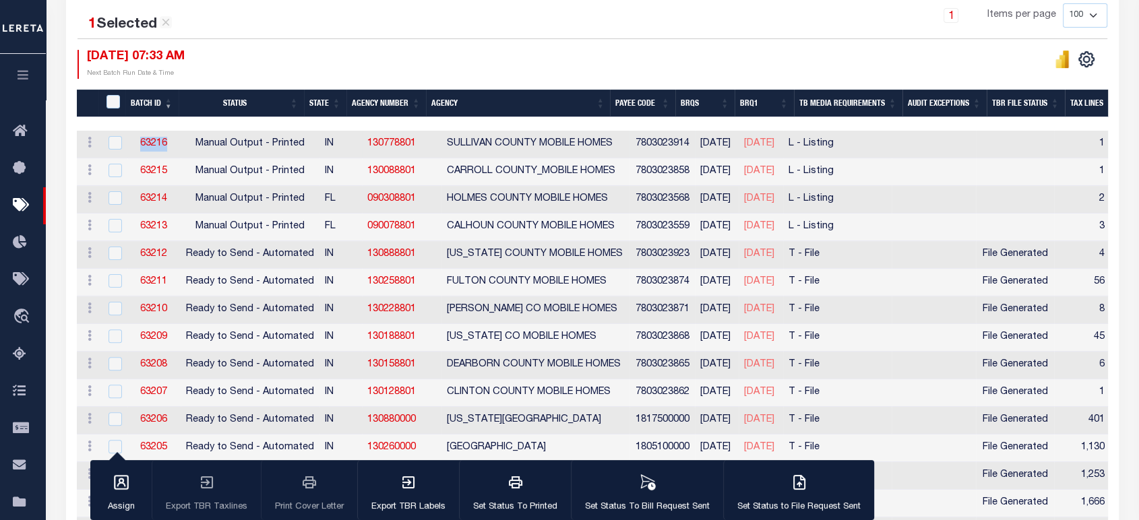
drag, startPoint x: 136, startPoint y: 144, endPoint x: 168, endPoint y: 146, distance: 31.7
click at [168, 146] on td "63216" at bounding box center [153, 145] width 53 height 28
checkbox input "true"
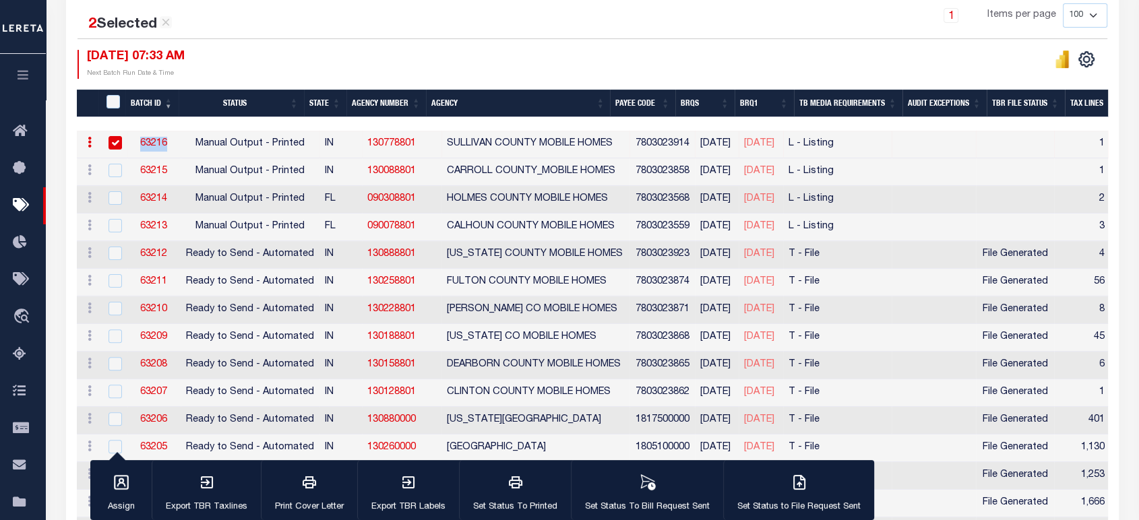
click at [153, 146] on link "63216" at bounding box center [153, 143] width 27 height 9
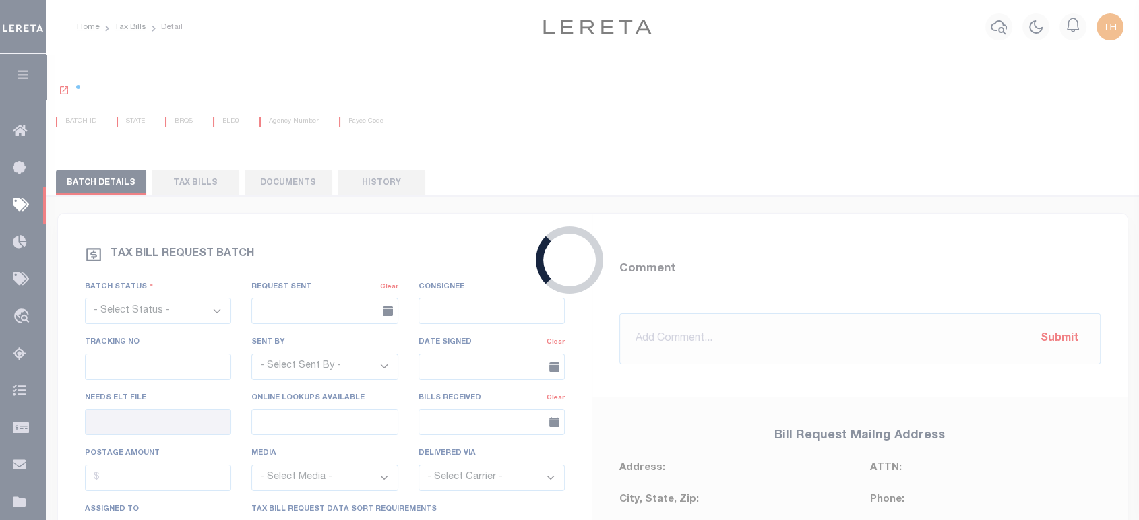
select select "PRT"
type input "No"
select select "29"
select select "20"
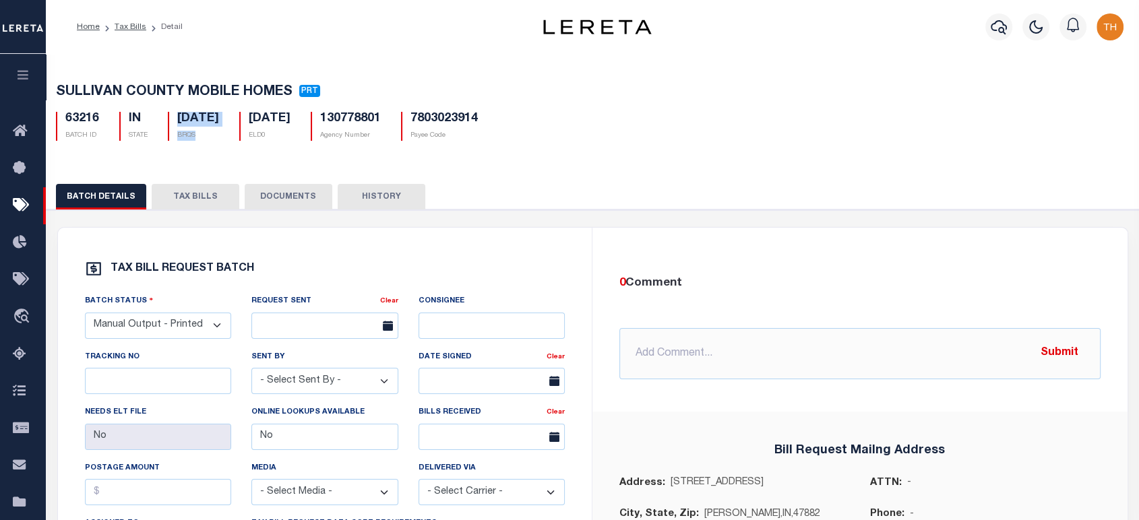
drag, startPoint x: 173, startPoint y: 120, endPoint x: 216, endPoint y: 135, distance: 45.8
click at [216, 135] on div "08/11/2025 BRQS" at bounding box center [193, 126] width 51 height 29
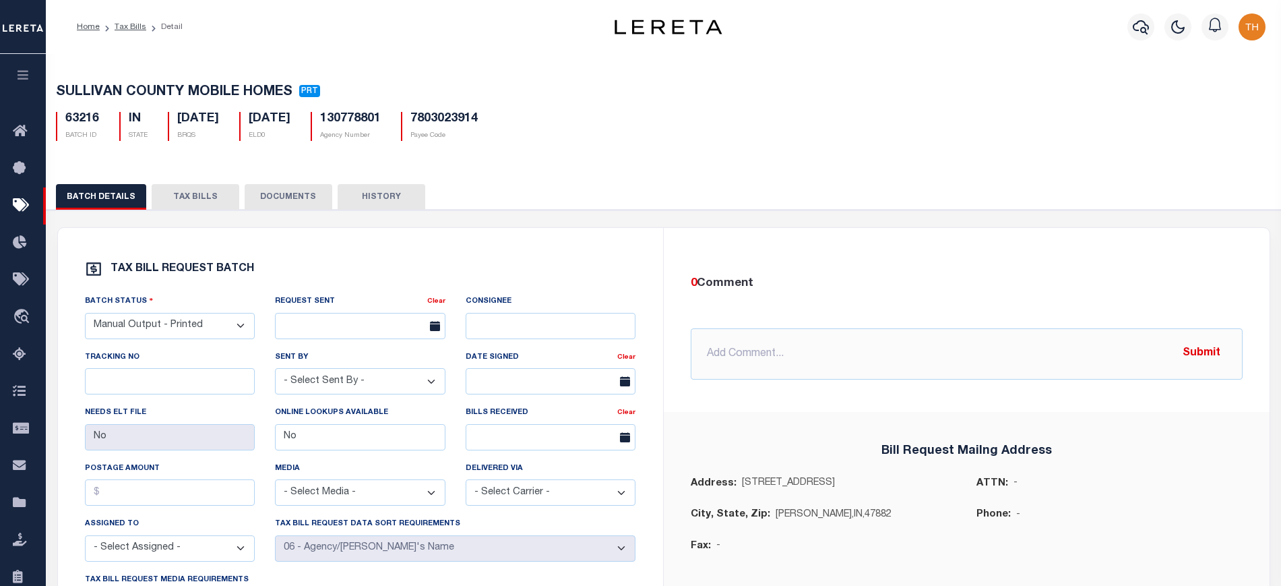
click at [404, 53] on div "Home Tax Bills Detail Profile" at bounding box center [664, 27] width 1236 height 54
click at [127, 28] on link "Tax Bills" at bounding box center [131, 27] width 32 height 8
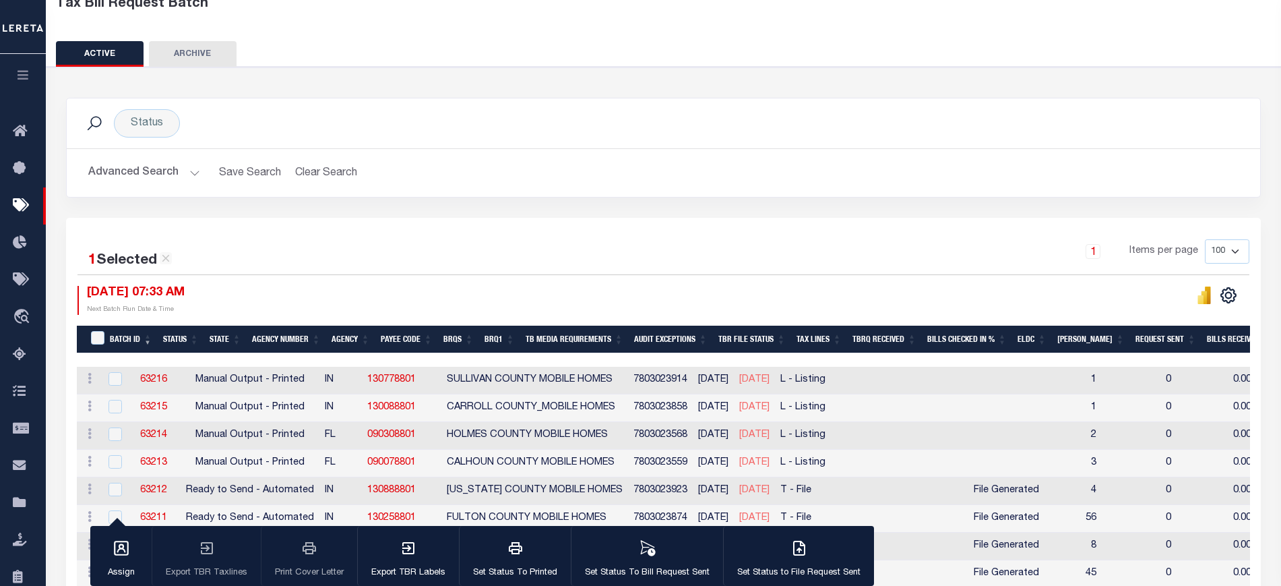
scroll to position [84, 0]
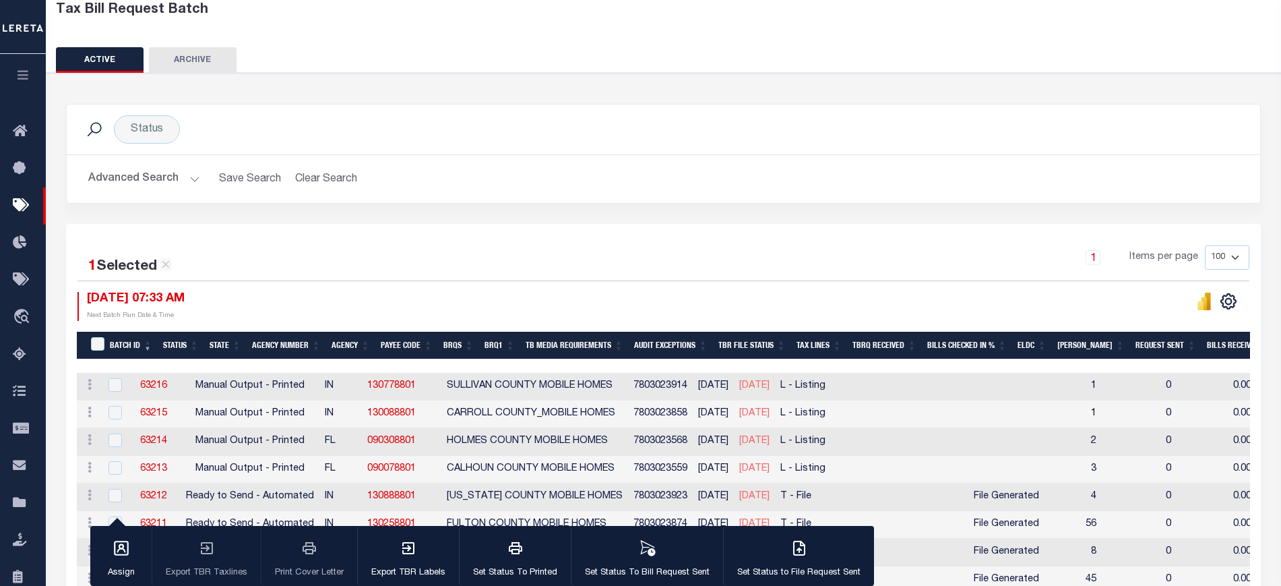
click at [228, 307] on div "09/16/2025 07:33 AM Next Batch Run Date & Time" at bounding box center [371, 306] width 586 height 29
click at [169, 267] on icon at bounding box center [165, 264] width 7 height 7
checkbox input "false"
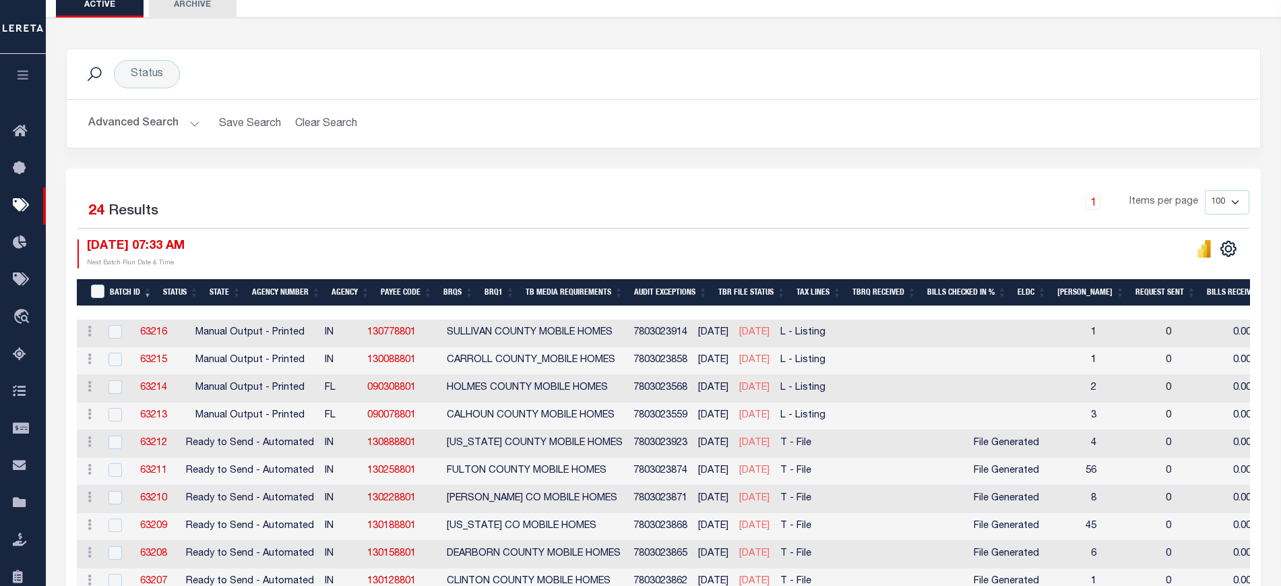
scroll to position [169, 0]
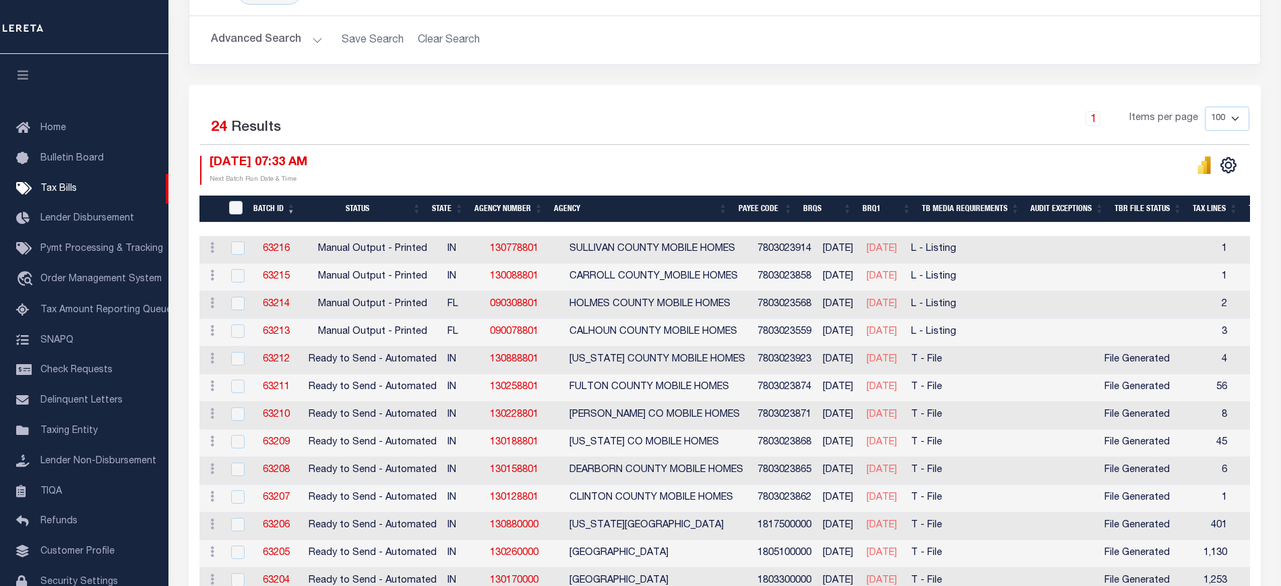
scroll to position [253, 0]
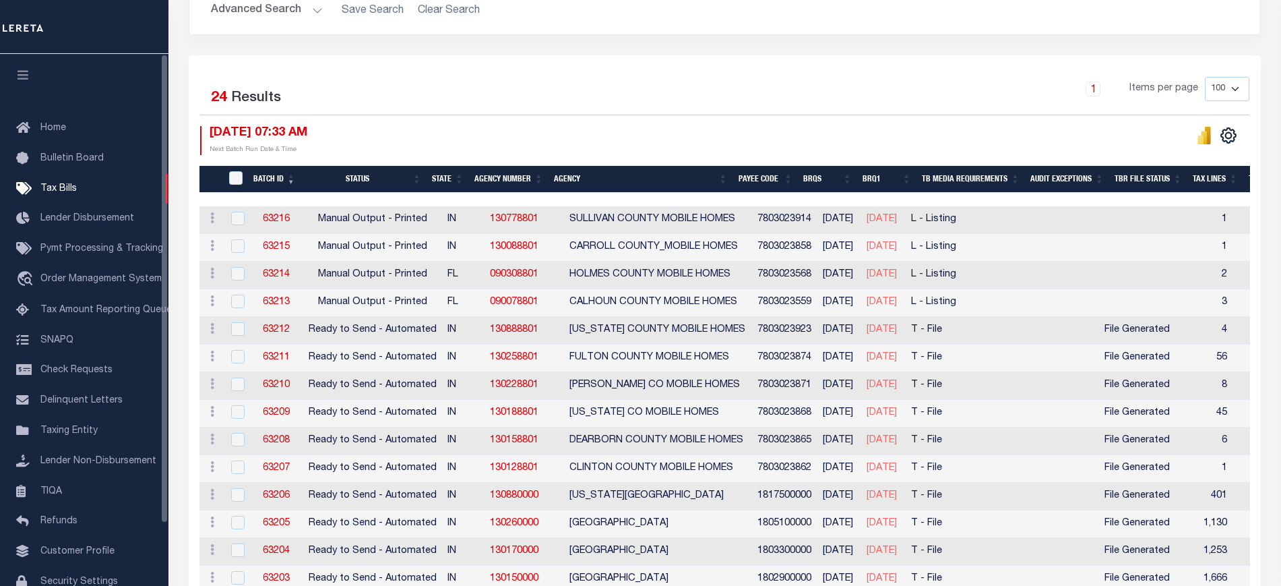
click at [18, 80] on icon "button" at bounding box center [24, 75] width 16 height 12
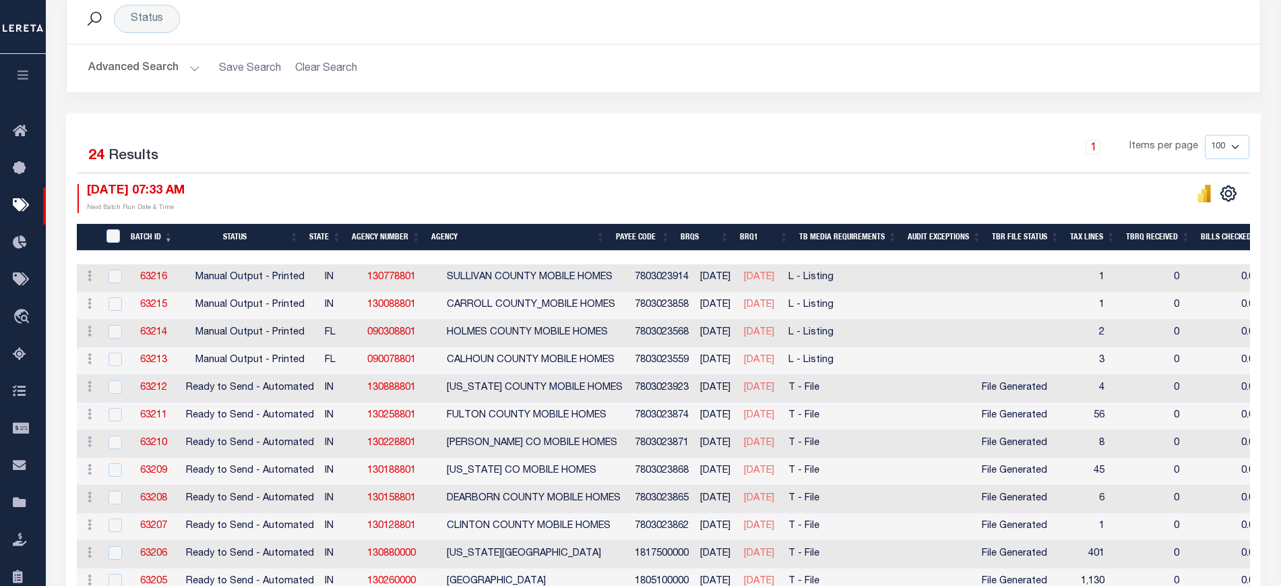
scroll to position [337, 0]
